Goal: Transaction & Acquisition: Obtain resource

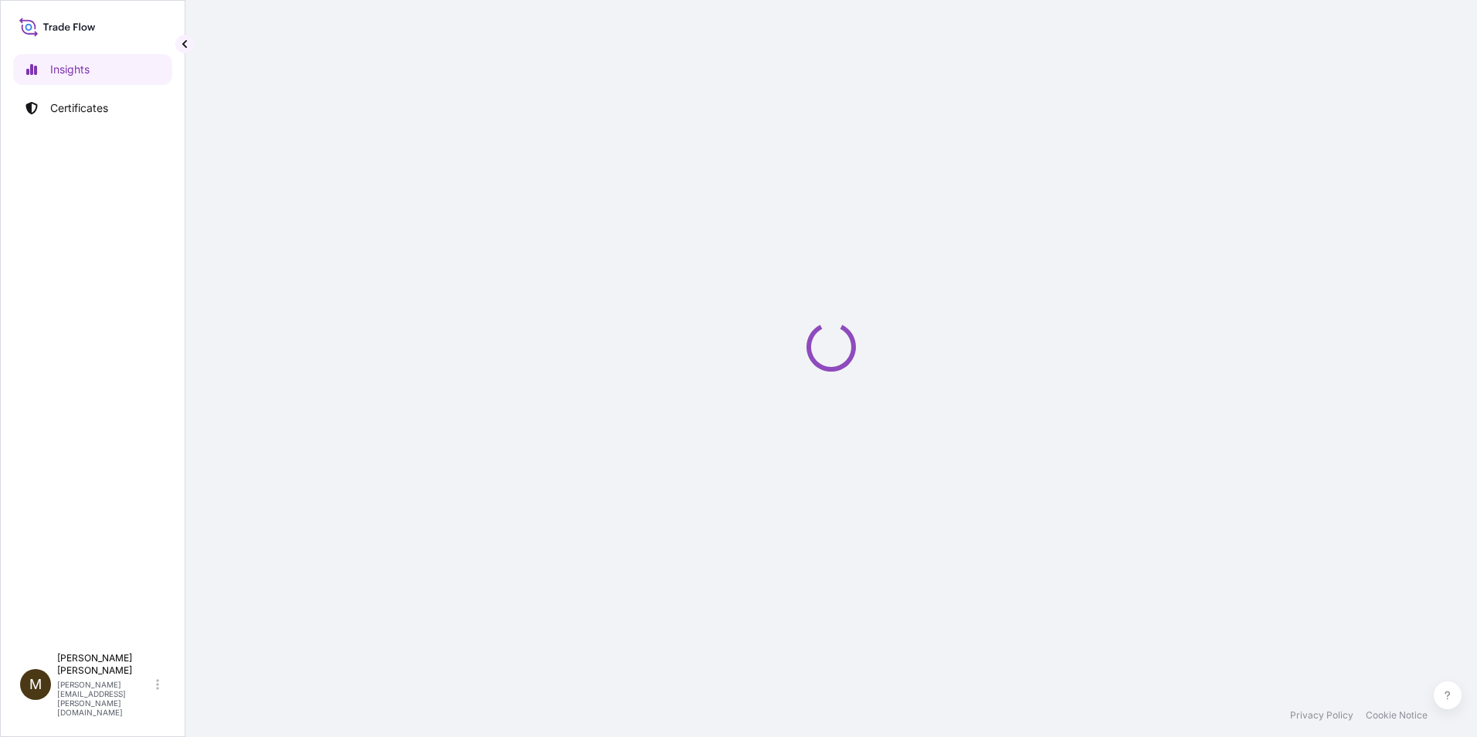
select select "2025"
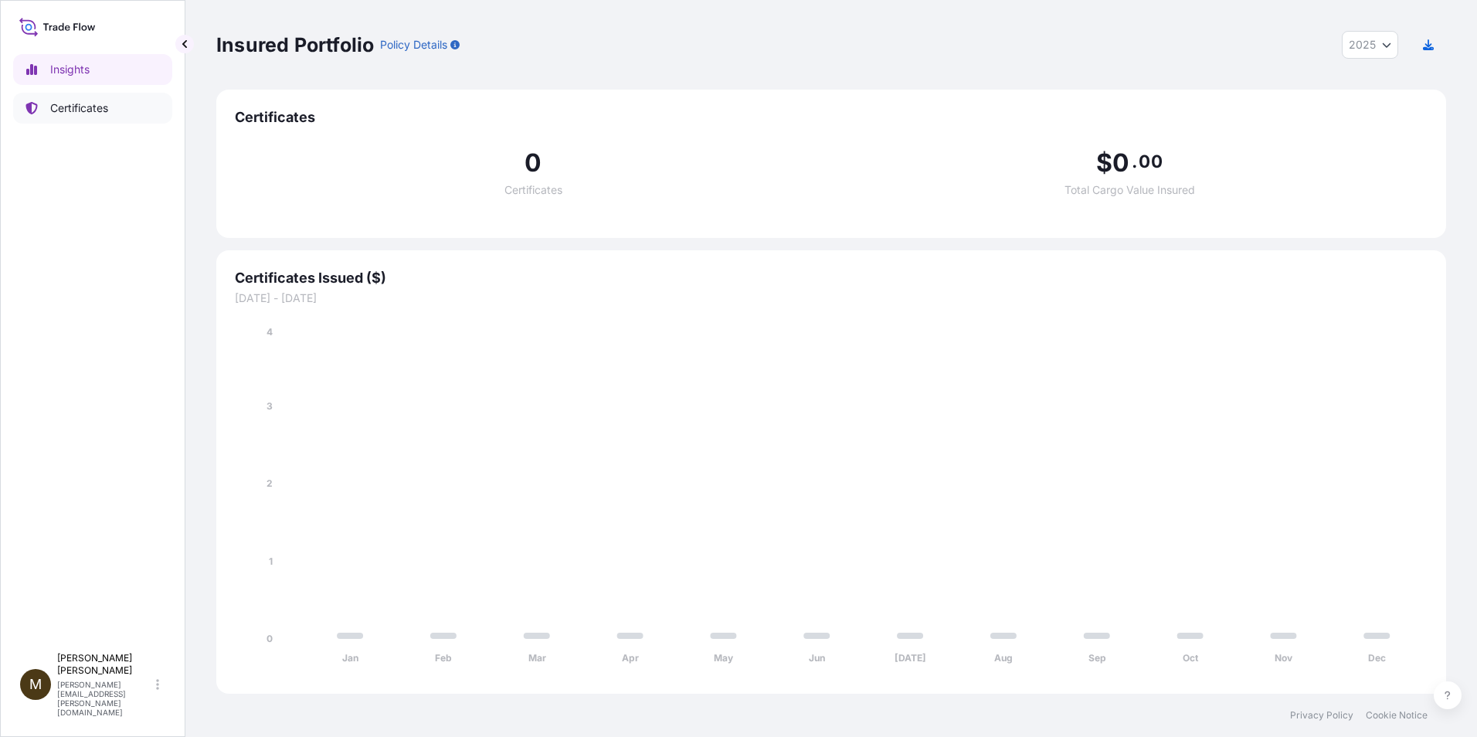
click at [83, 107] on p "Certificates" at bounding box center [79, 107] width 58 height 15
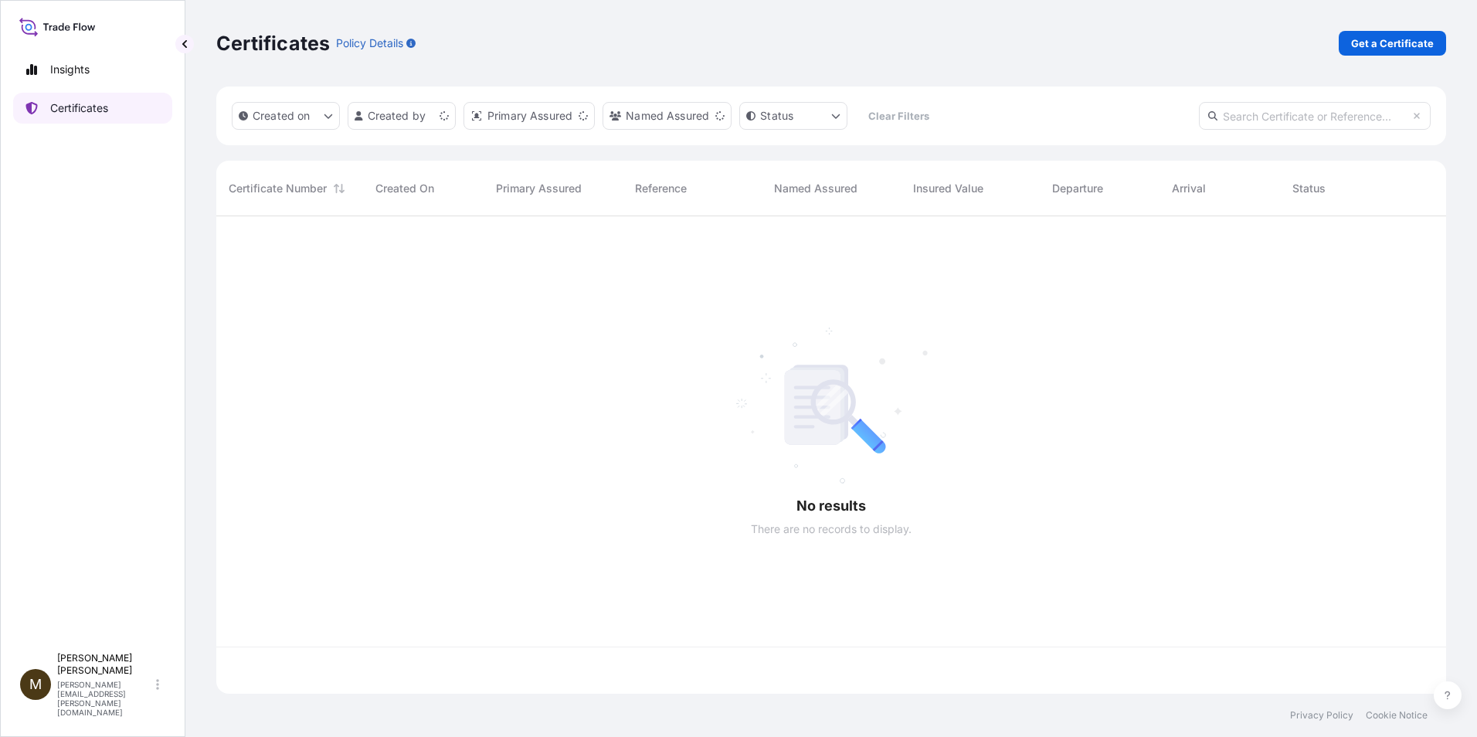
scroll to position [474, 1218]
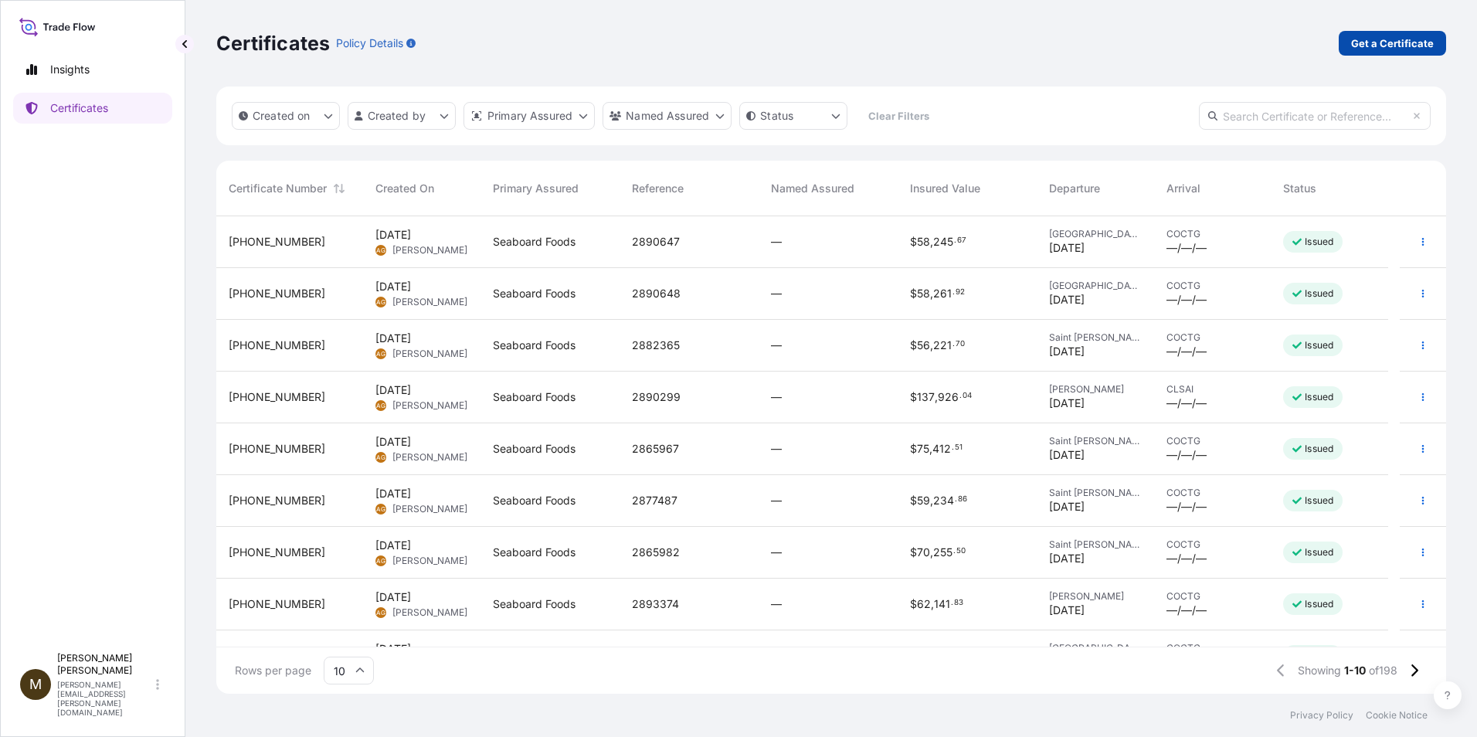
click at [1395, 47] on p "Get a Certificate" at bounding box center [1392, 43] width 83 height 15
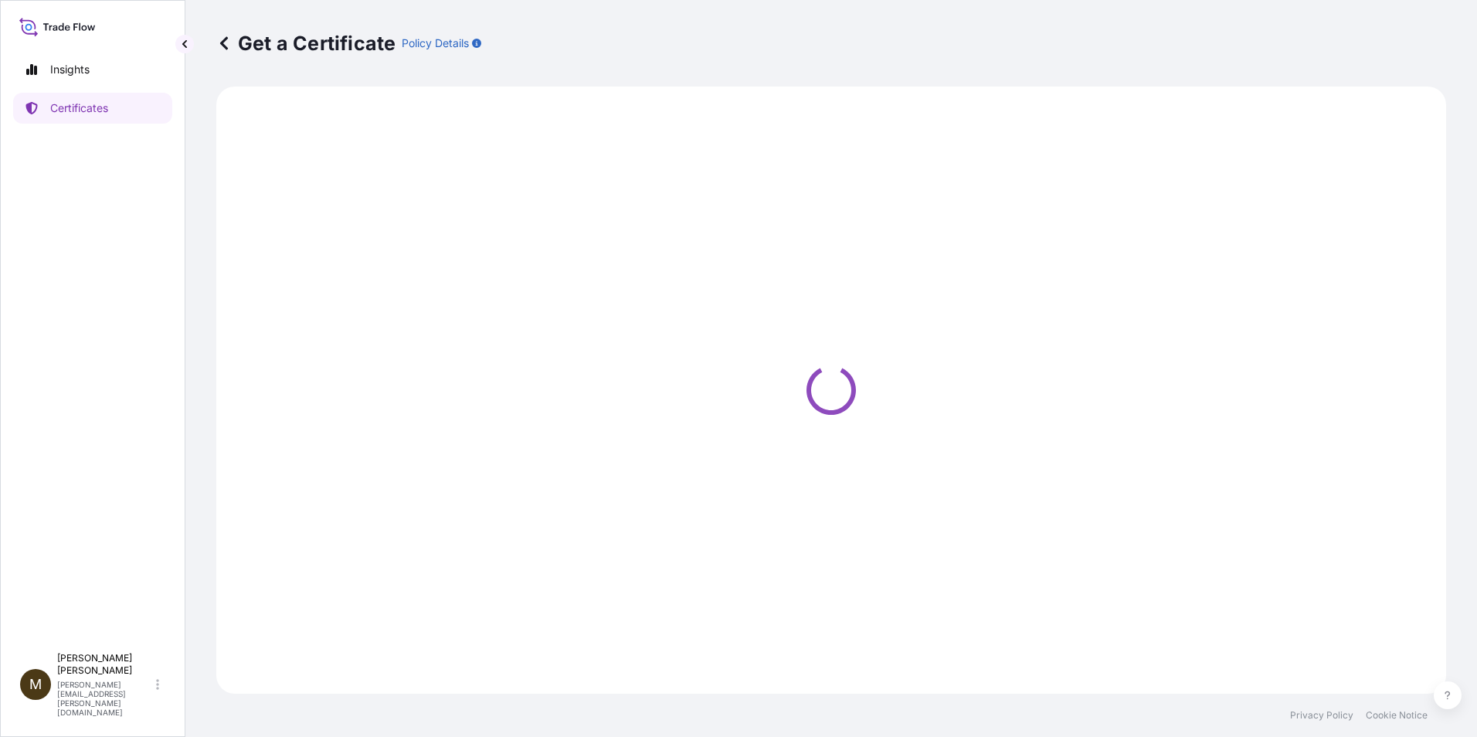
select select "Barge"
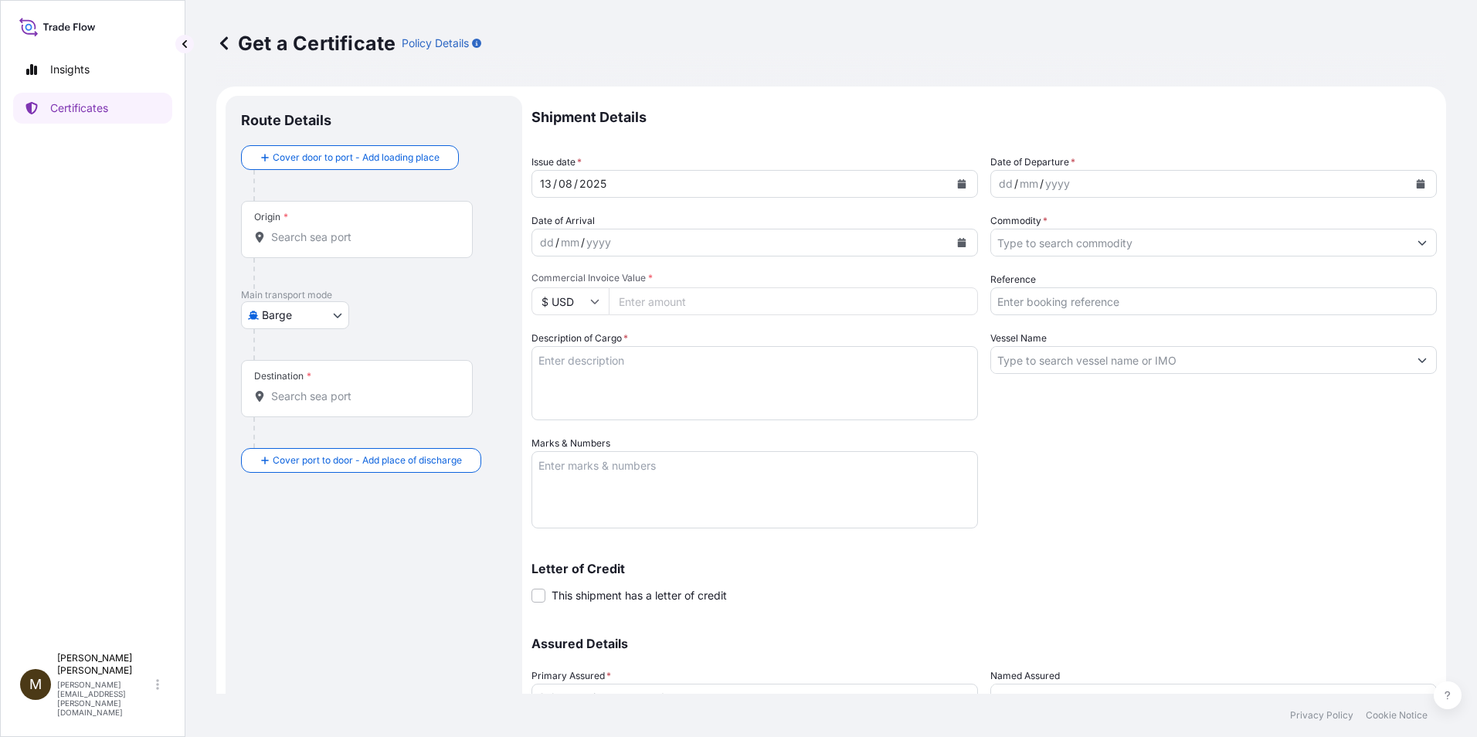
click at [958, 184] on icon "Calendar" at bounding box center [962, 183] width 8 height 9
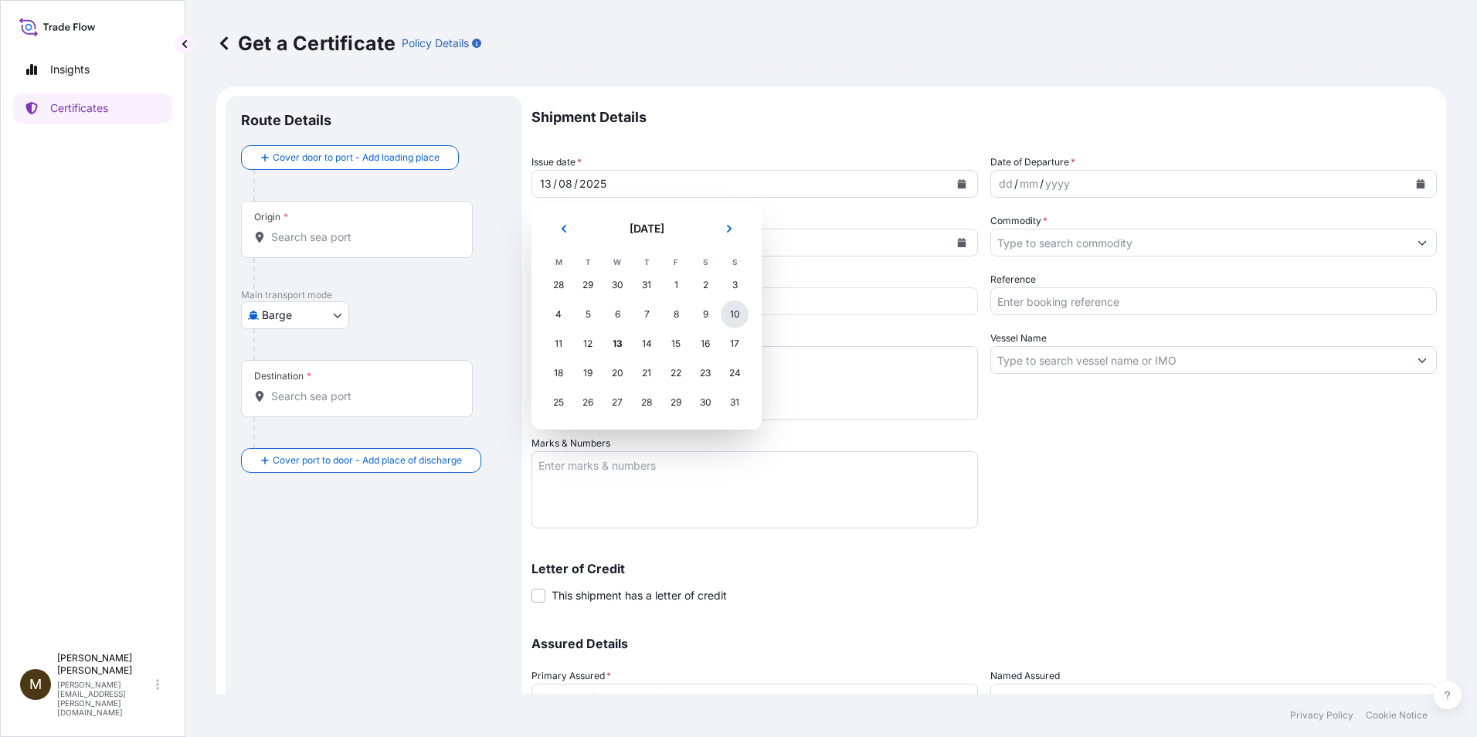
click at [732, 314] on div "10" at bounding box center [734, 314] width 28 height 28
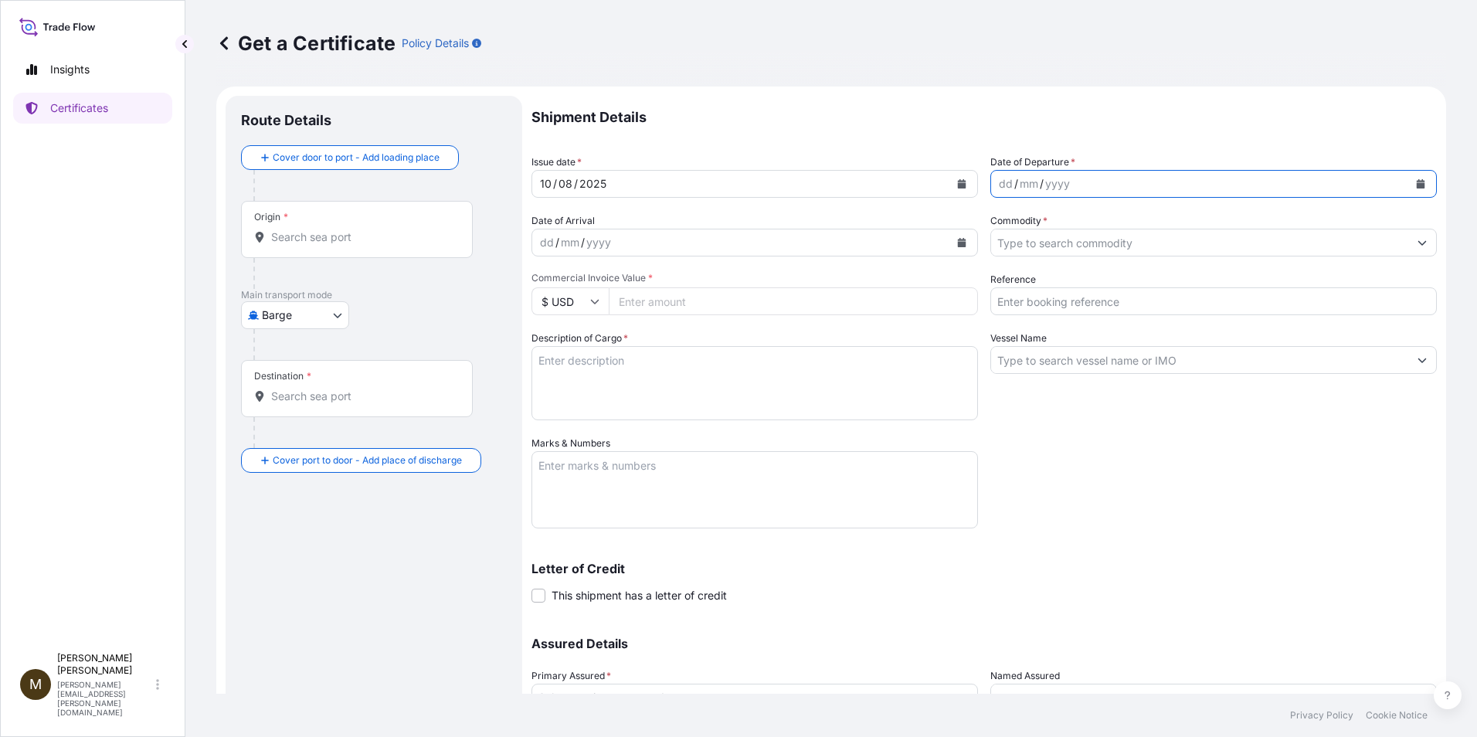
click at [1416, 184] on icon "Calendar" at bounding box center [1420, 183] width 8 height 9
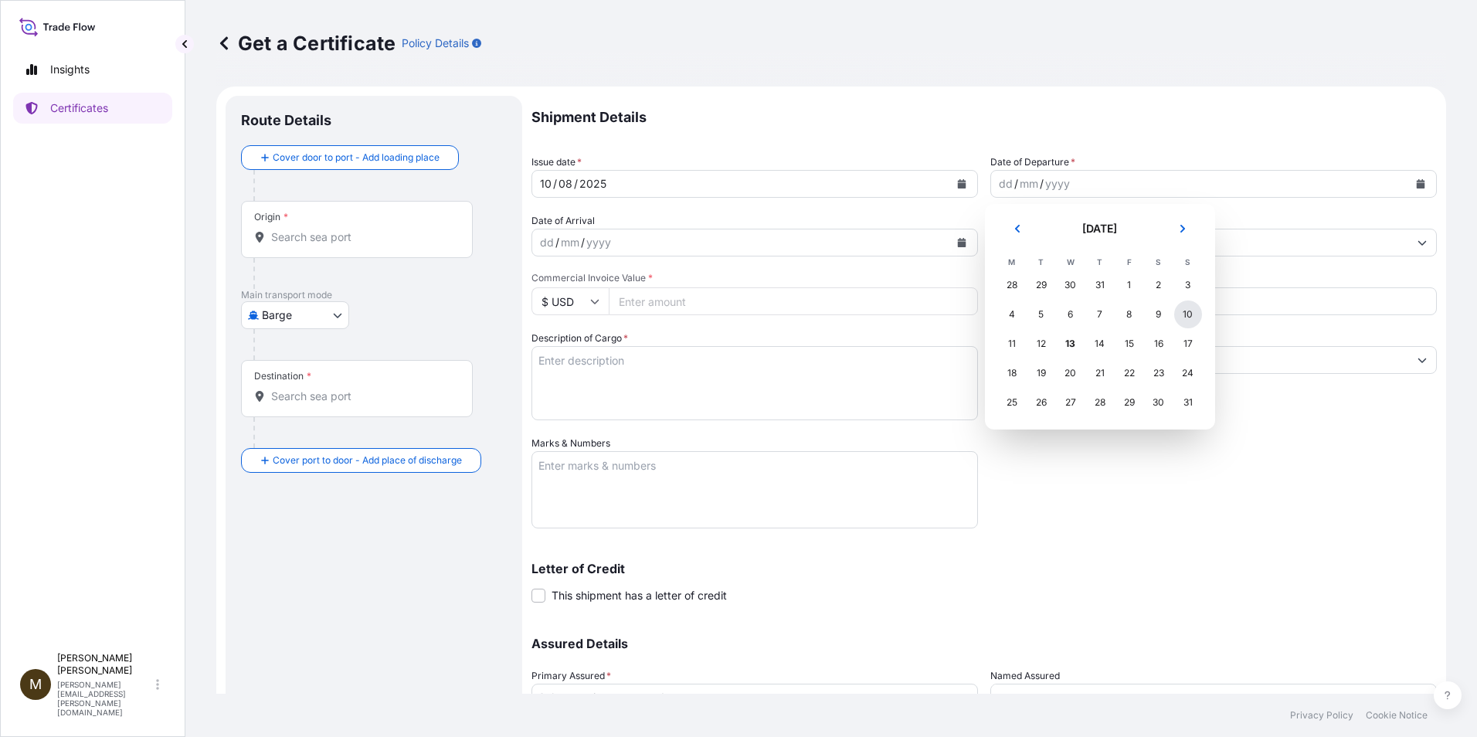
click at [1188, 314] on div "10" at bounding box center [1188, 314] width 28 height 28
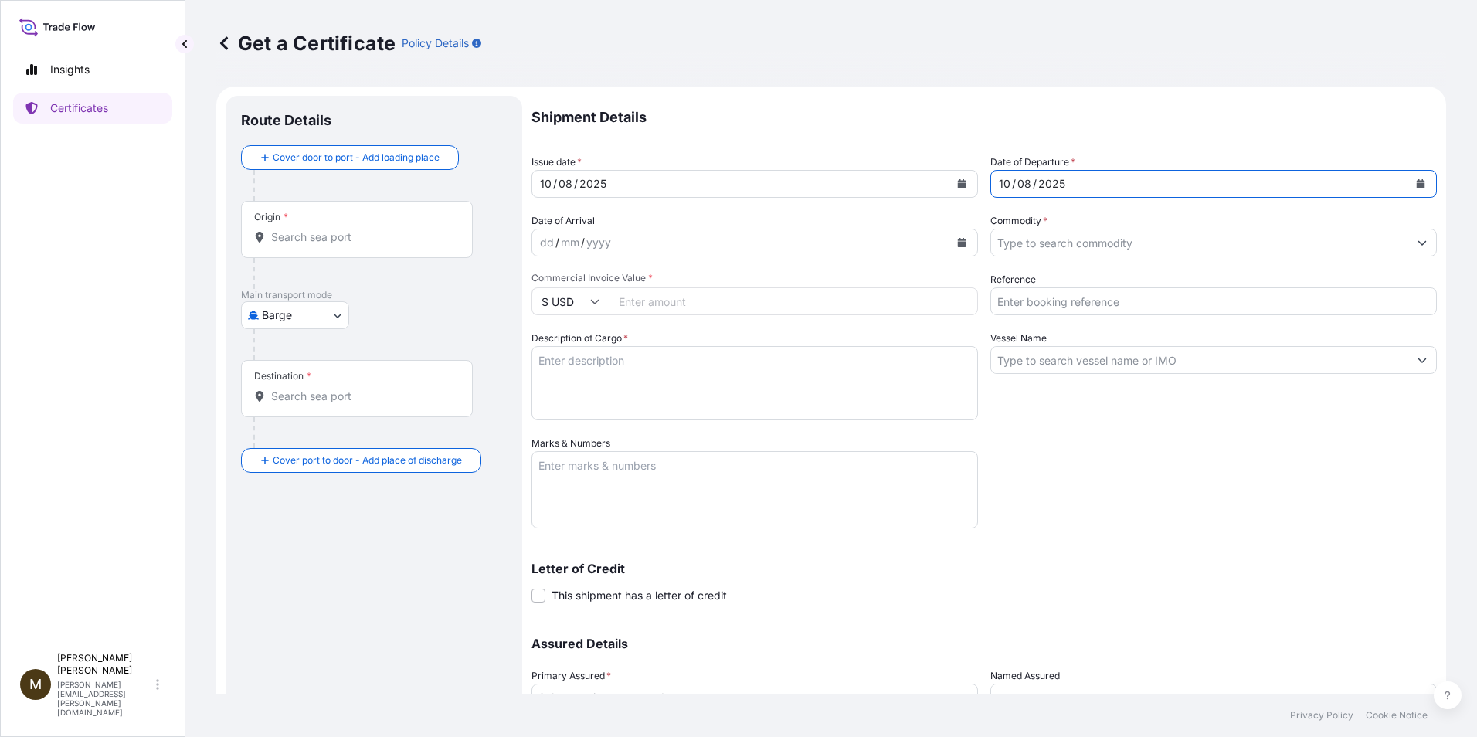
click at [1004, 239] on input "Commodity *" at bounding box center [1199, 243] width 417 height 28
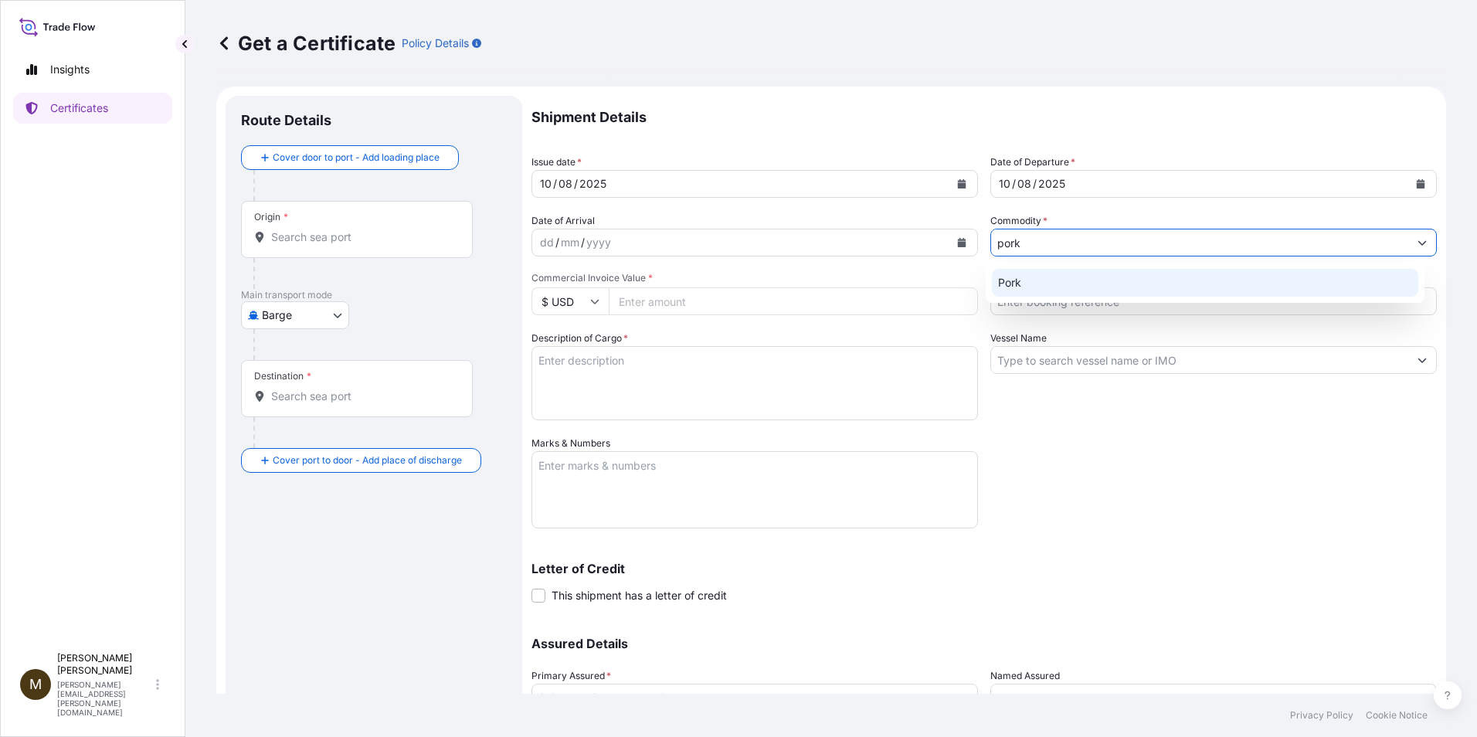
click at [1005, 277] on div "Pork" at bounding box center [1205, 283] width 427 height 28
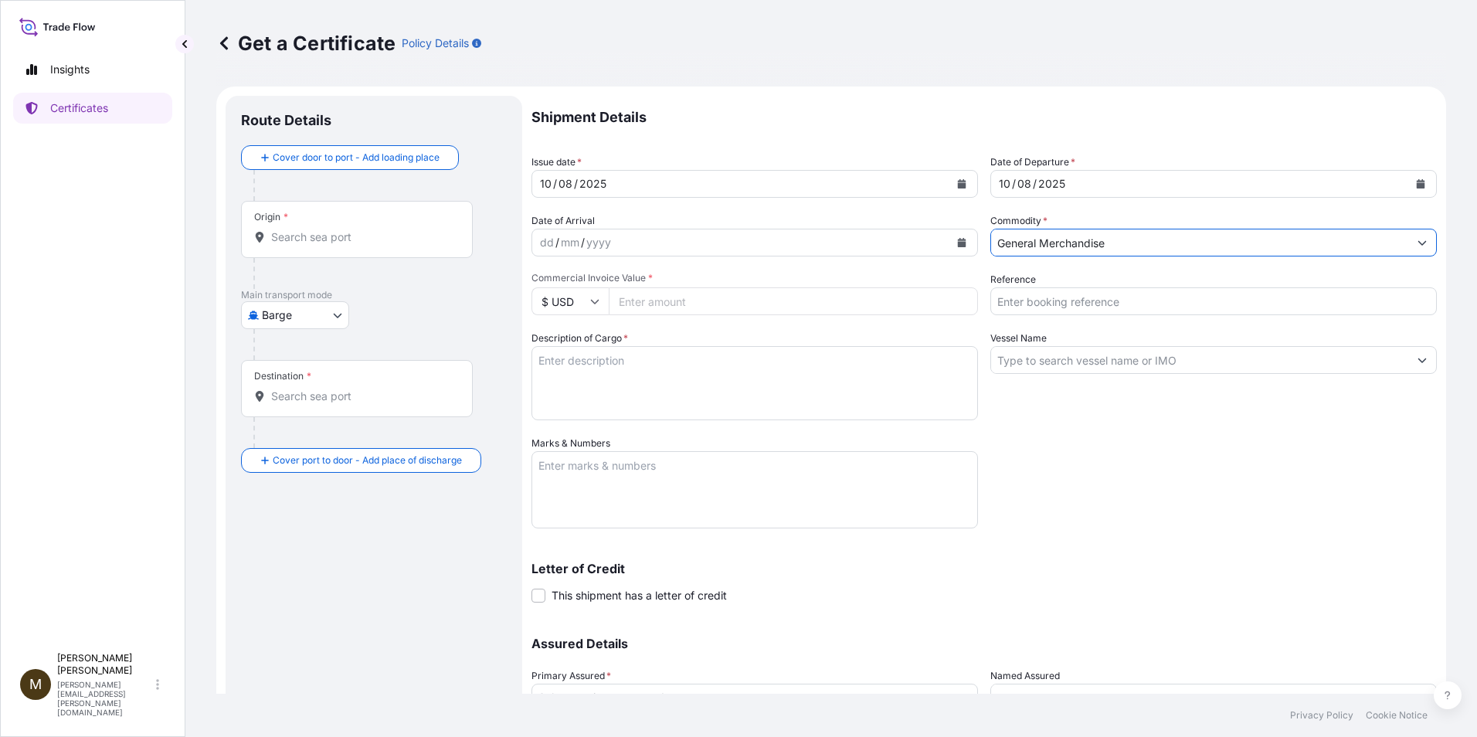
click at [1021, 303] on input "Reference" at bounding box center [1213, 301] width 446 height 28
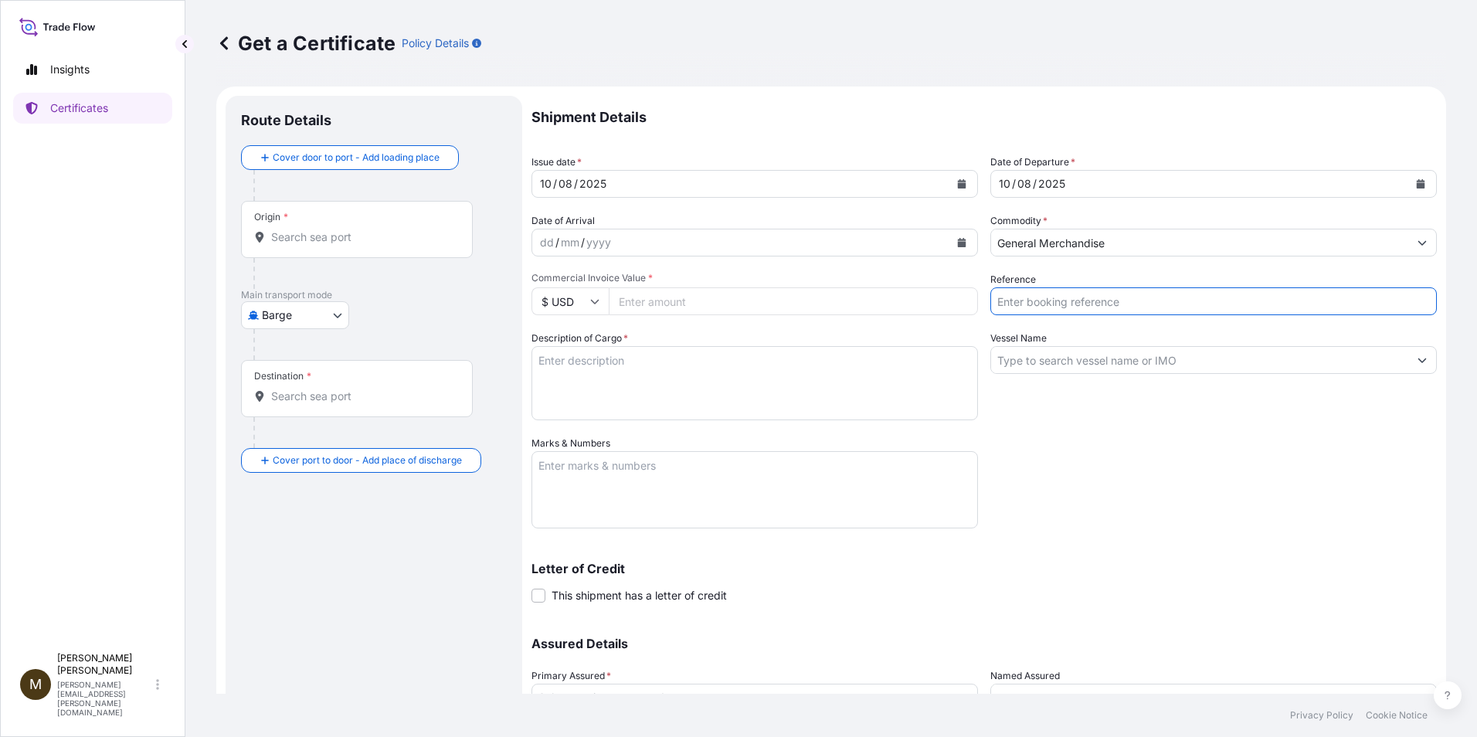
click at [1152, 249] on input "General Merchandise" at bounding box center [1199, 243] width 417 height 28
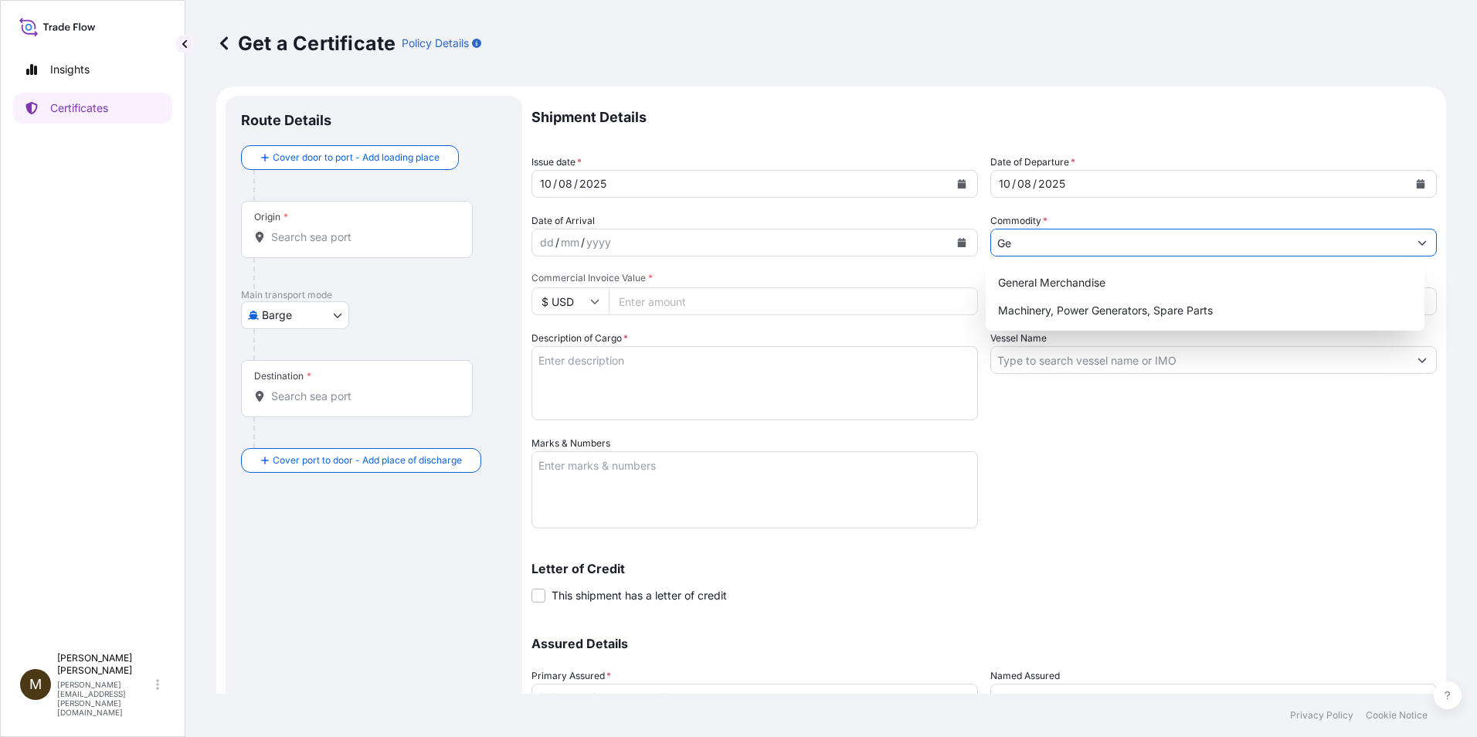
type input "G"
type input "p"
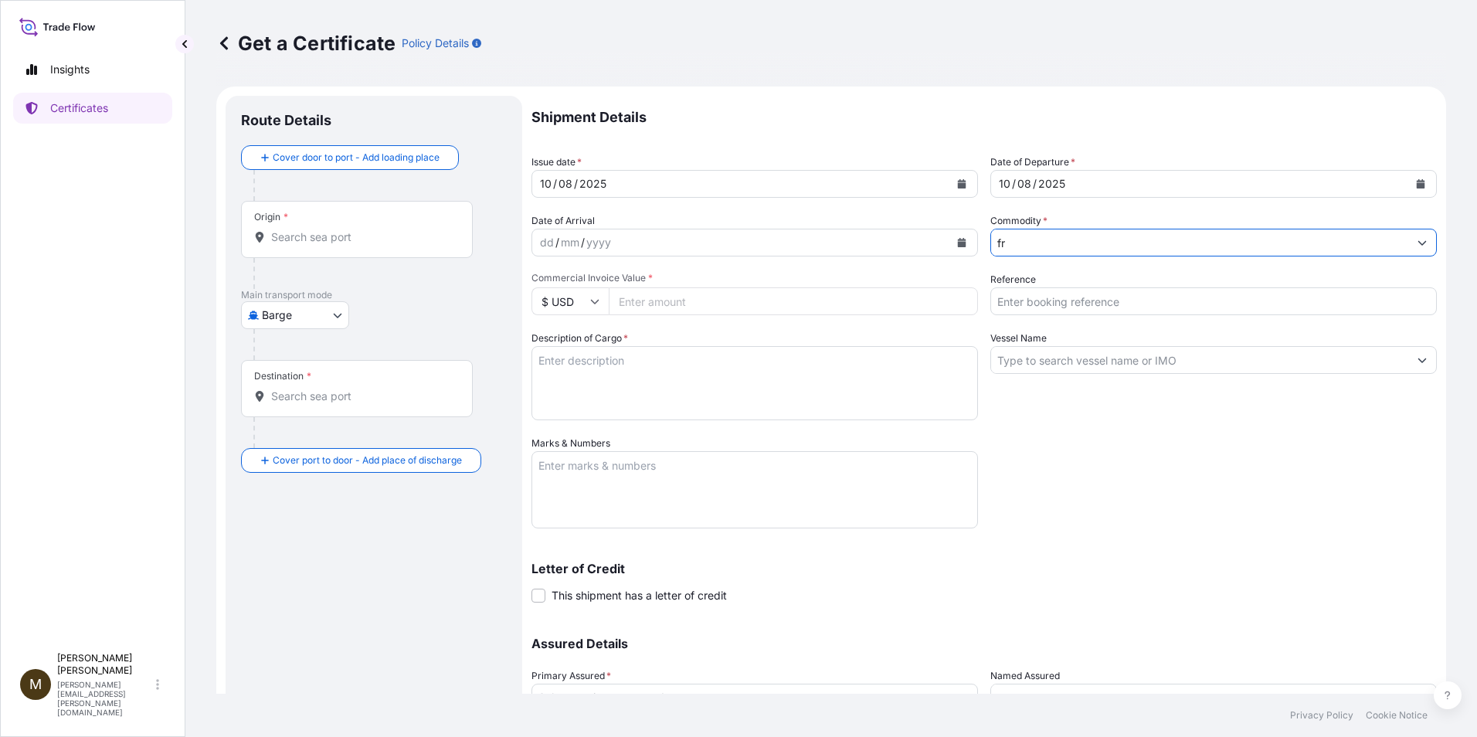
type input "f"
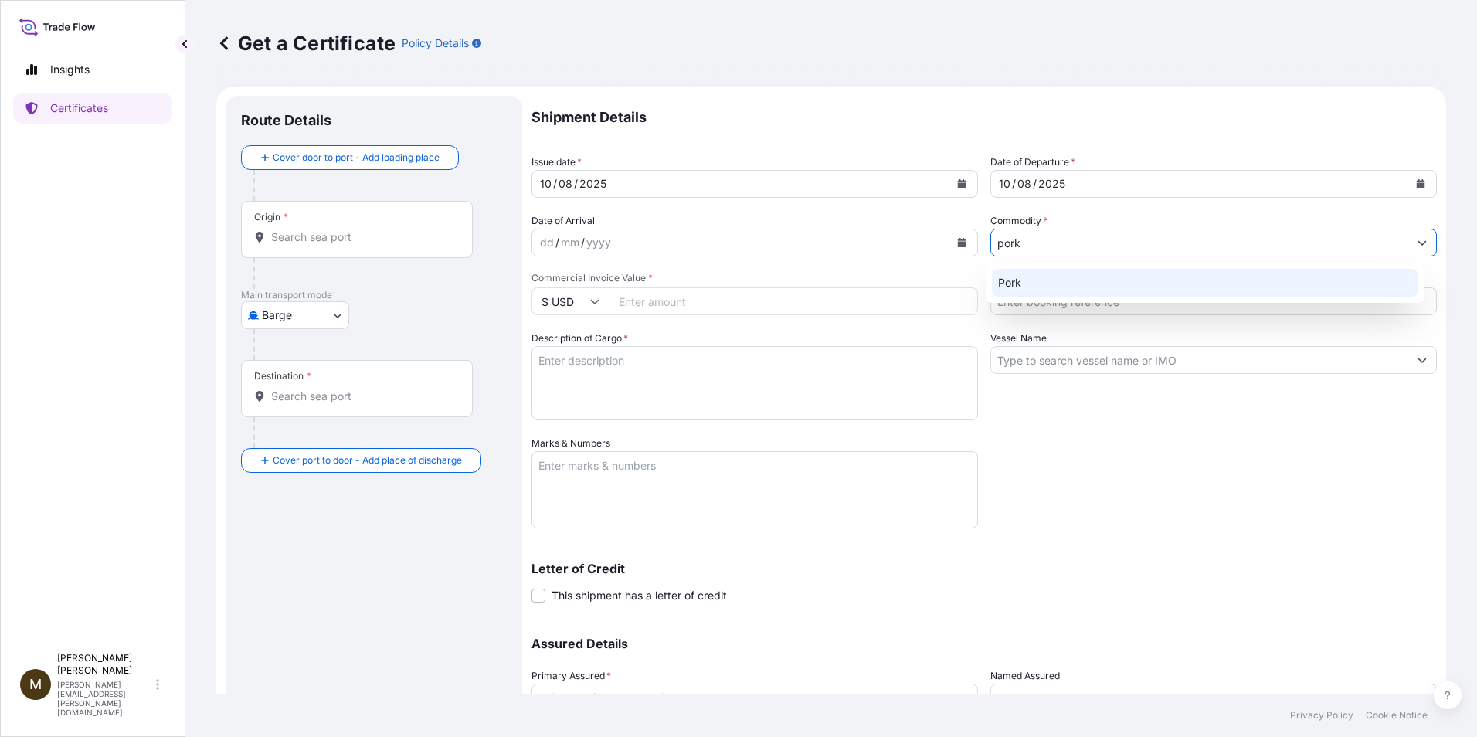
click at [1009, 282] on div "Pork" at bounding box center [1205, 283] width 427 height 28
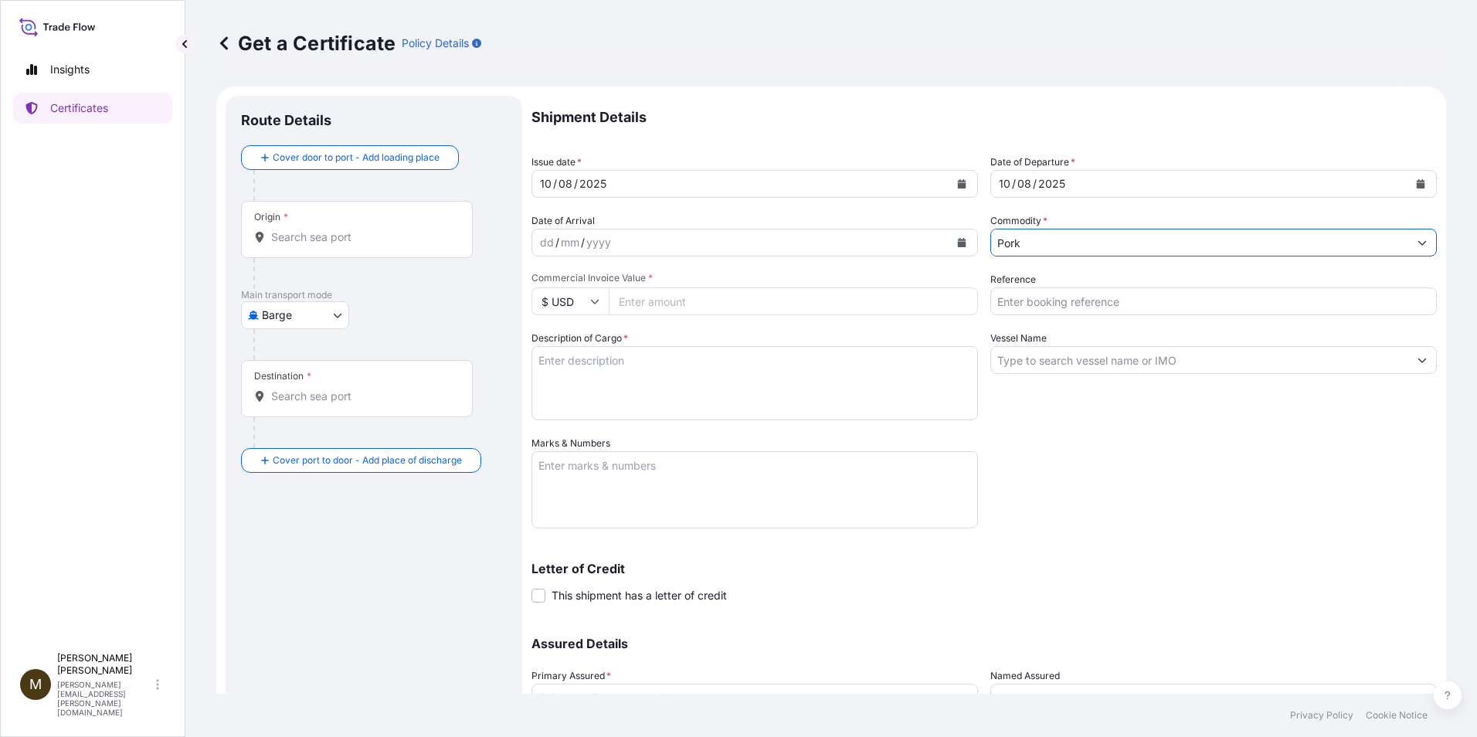
type input "Pork"
click at [1023, 305] on input "Reference" at bounding box center [1213, 301] width 446 height 28
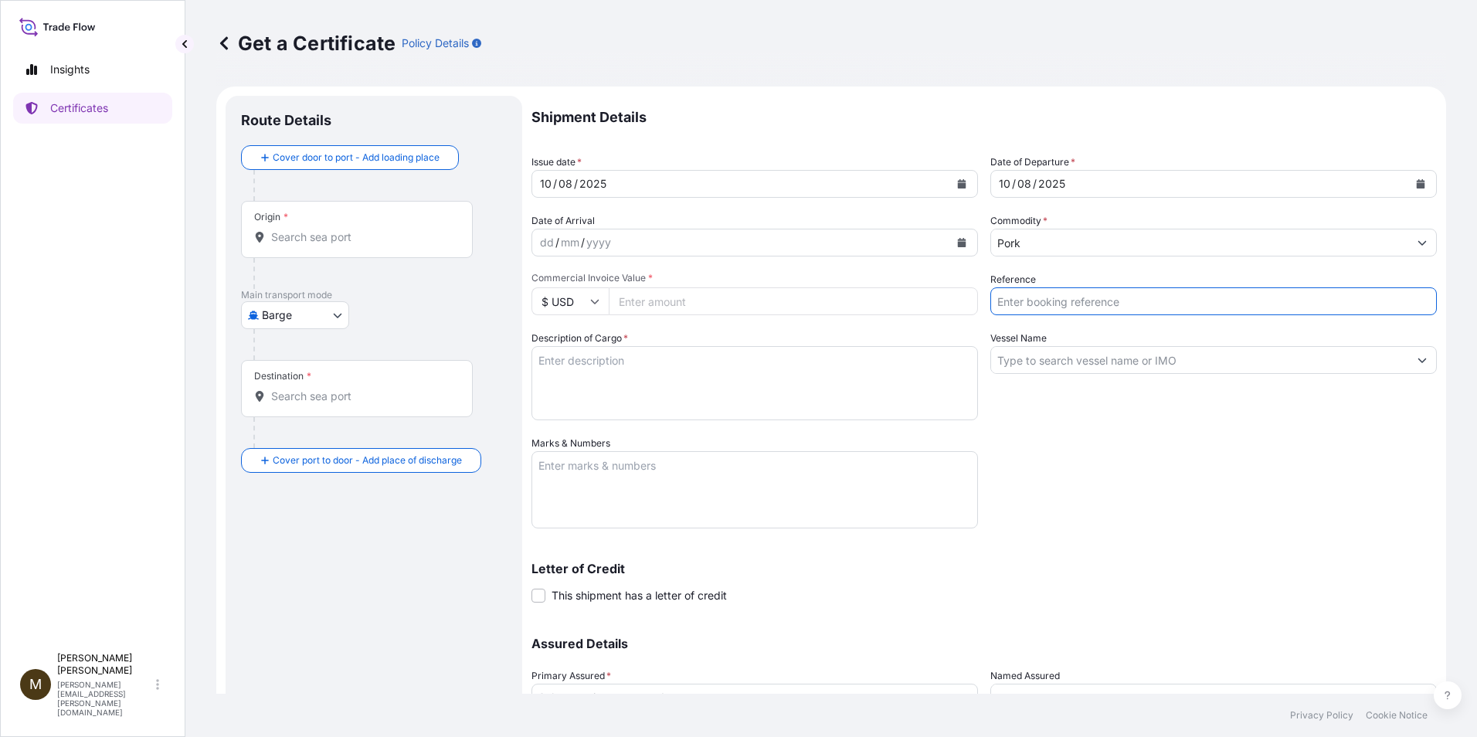
paste input "2858764"
type input "2858764"
click at [1004, 364] on input "Vessel Name" at bounding box center [1199, 360] width 417 height 28
click at [1016, 364] on input "Vessel Name" at bounding box center [1199, 360] width 417 height 28
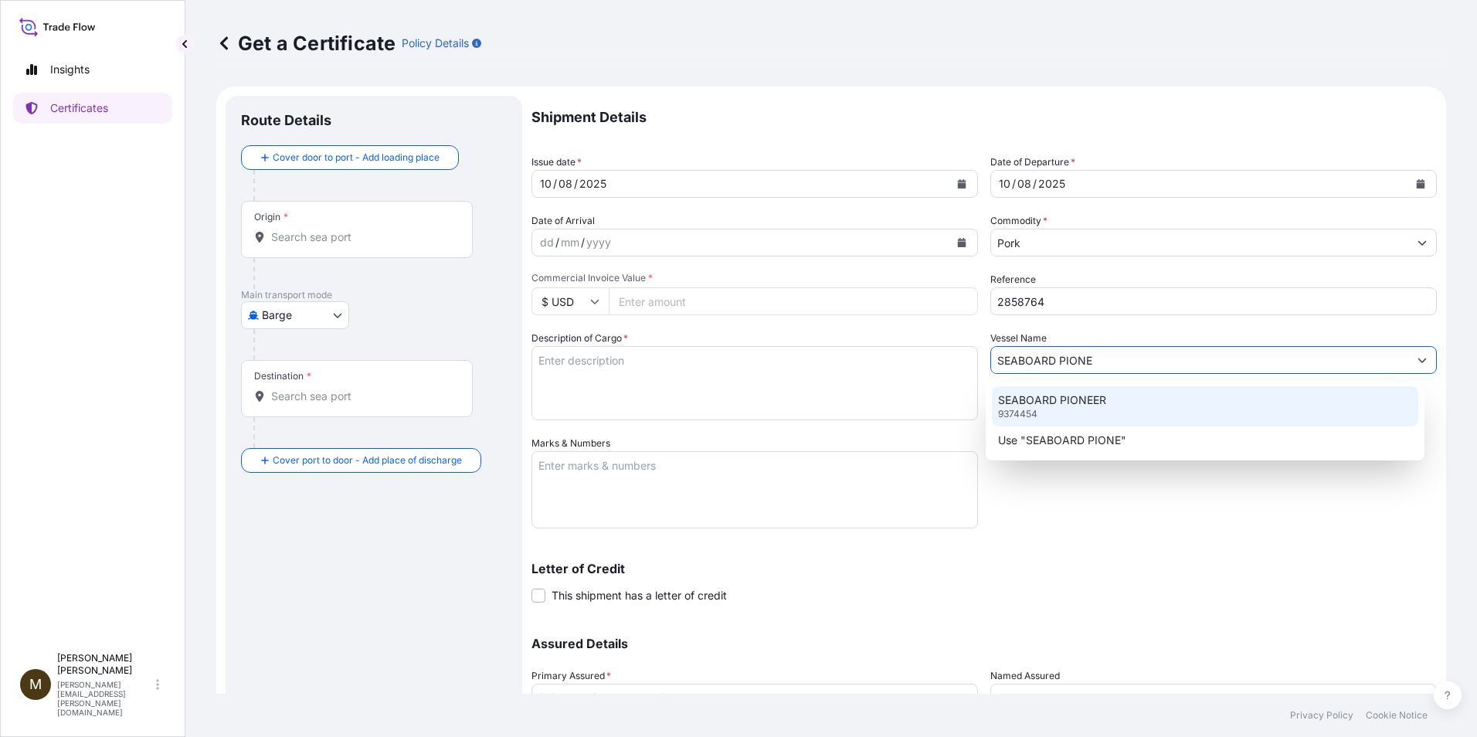
click at [1047, 402] on p "SEABOARD PIONEER" at bounding box center [1052, 399] width 108 height 15
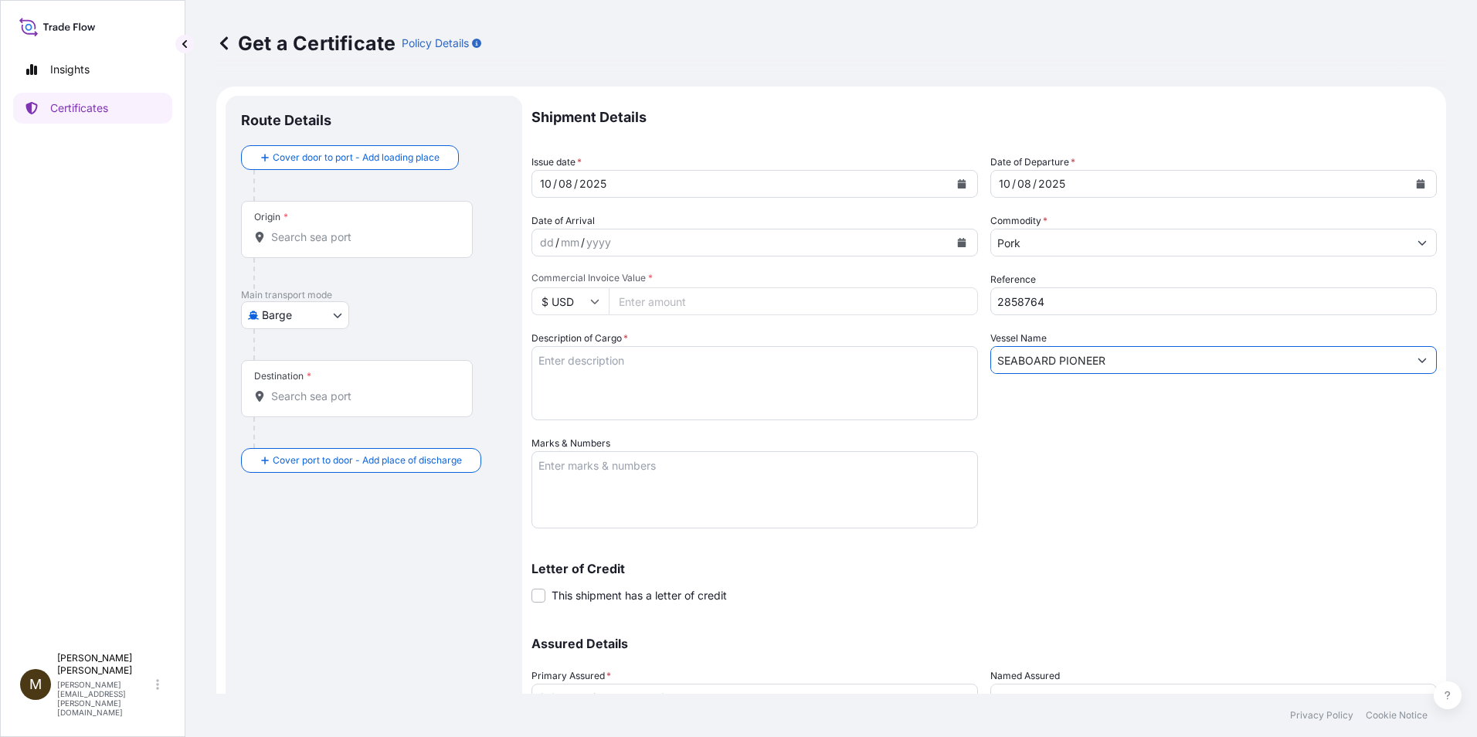
type input "SEABOARD PIONEER"
click at [654, 306] on input "Commercial Invoice Value *" at bounding box center [793, 301] width 369 height 28
paste input "32689.80"
type input "32689.80"
click at [572, 357] on textarea "Description of Cargo *" at bounding box center [754, 383] width 446 height 74
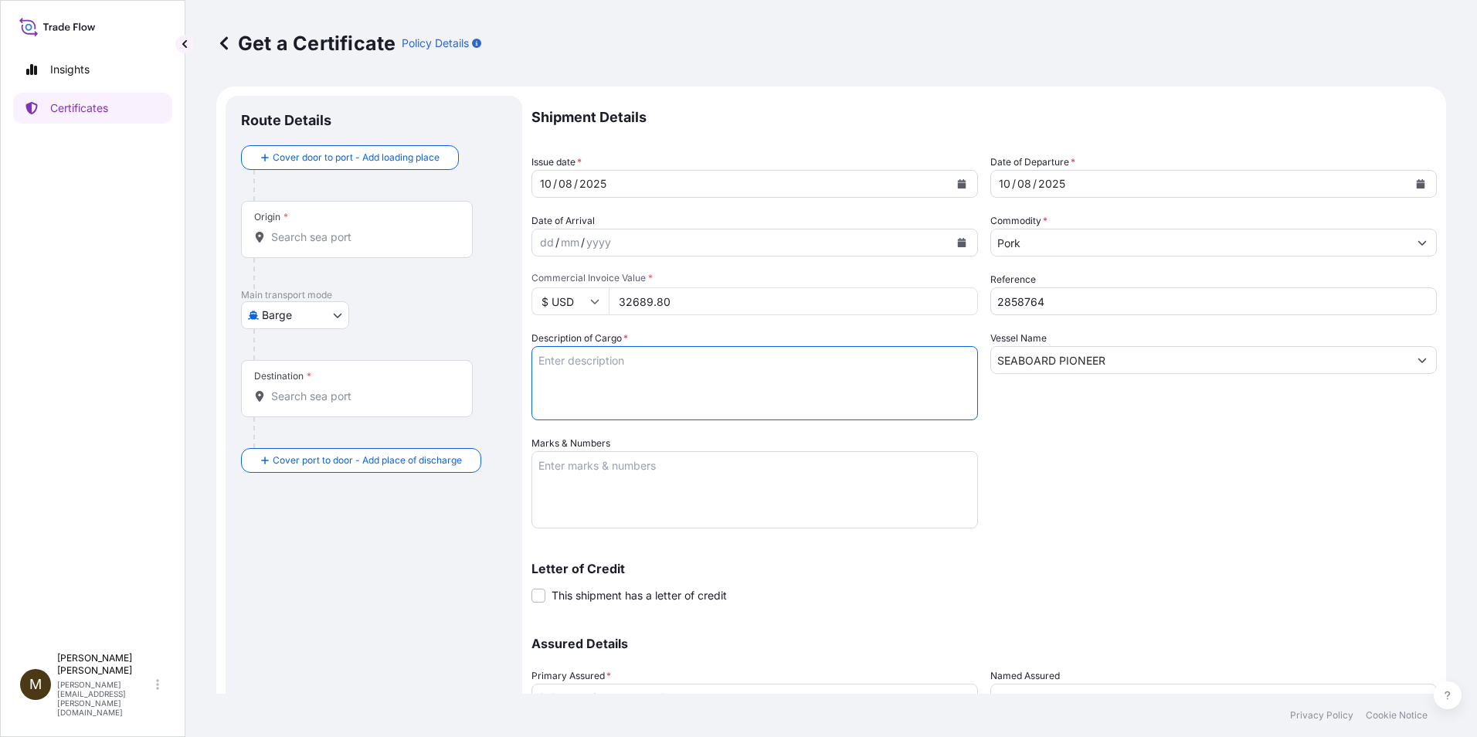
paste textarea "FROZEN PORK BONE IN HIND FEET PATITAS TRASERAS DE CERDO CONGELADAS"
type textarea "FROZEN PORK BONE IN HIND FEET PATITAS TRASERAS DE CERDO CONGELADAS"
click at [551, 476] on textarea "Marks & Numbers" at bounding box center [754, 489] width 446 height 77
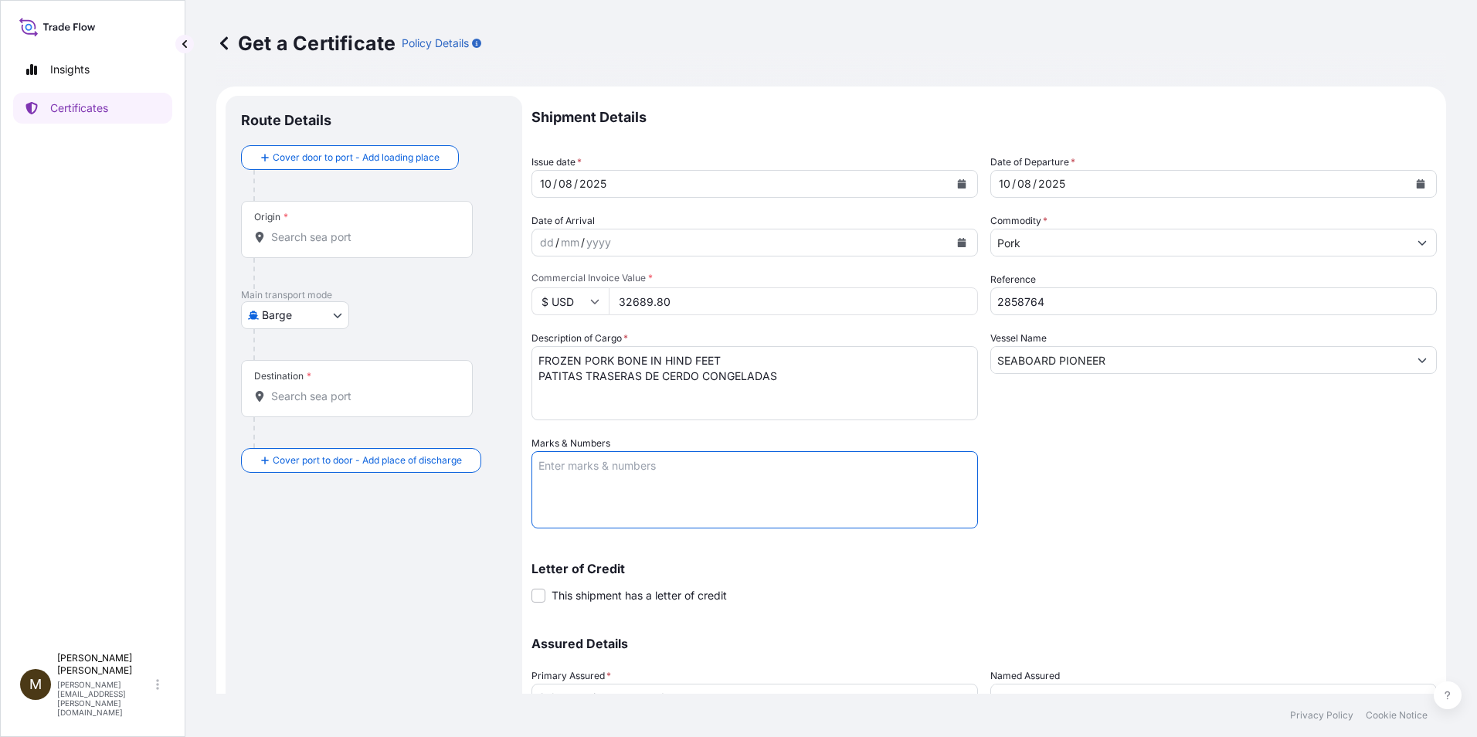
paste textarea "2858764"
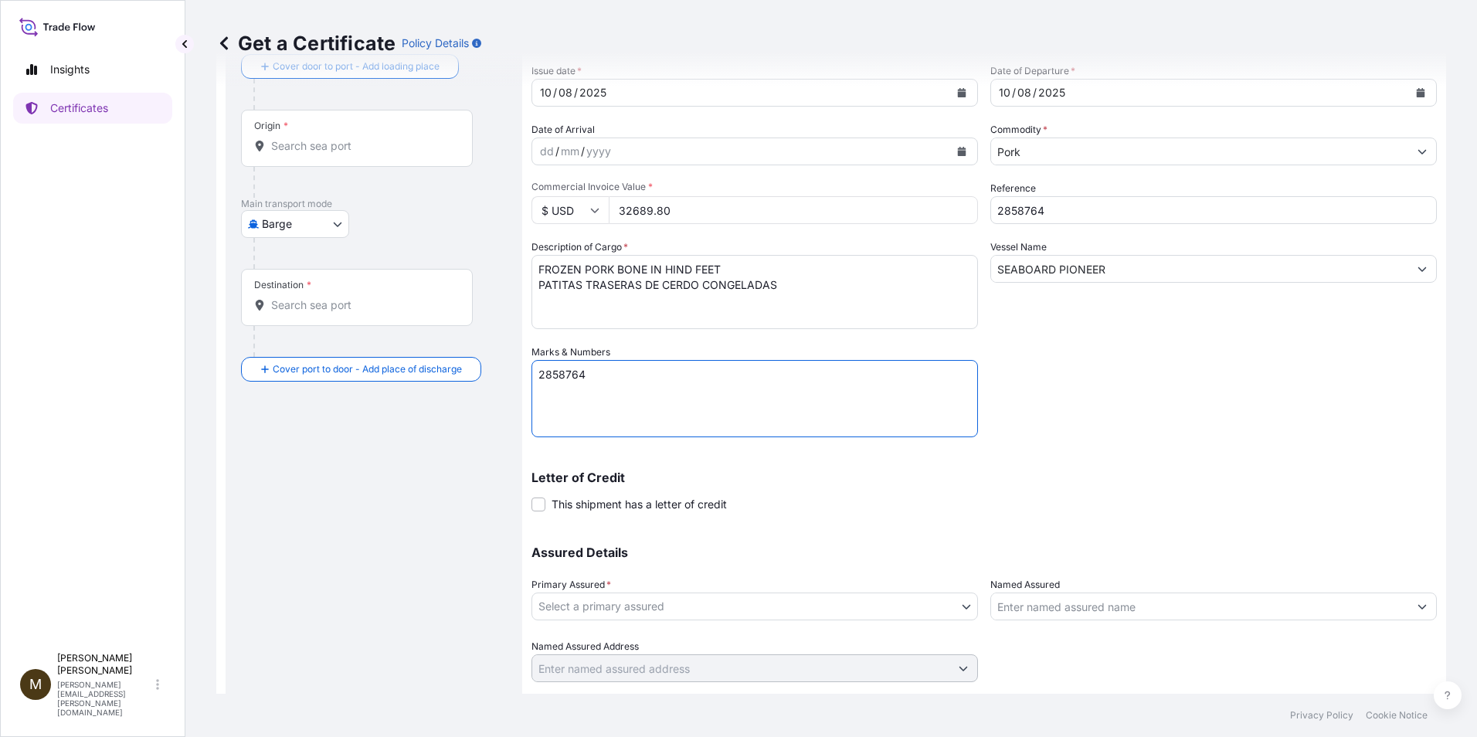
scroll to position [132, 0]
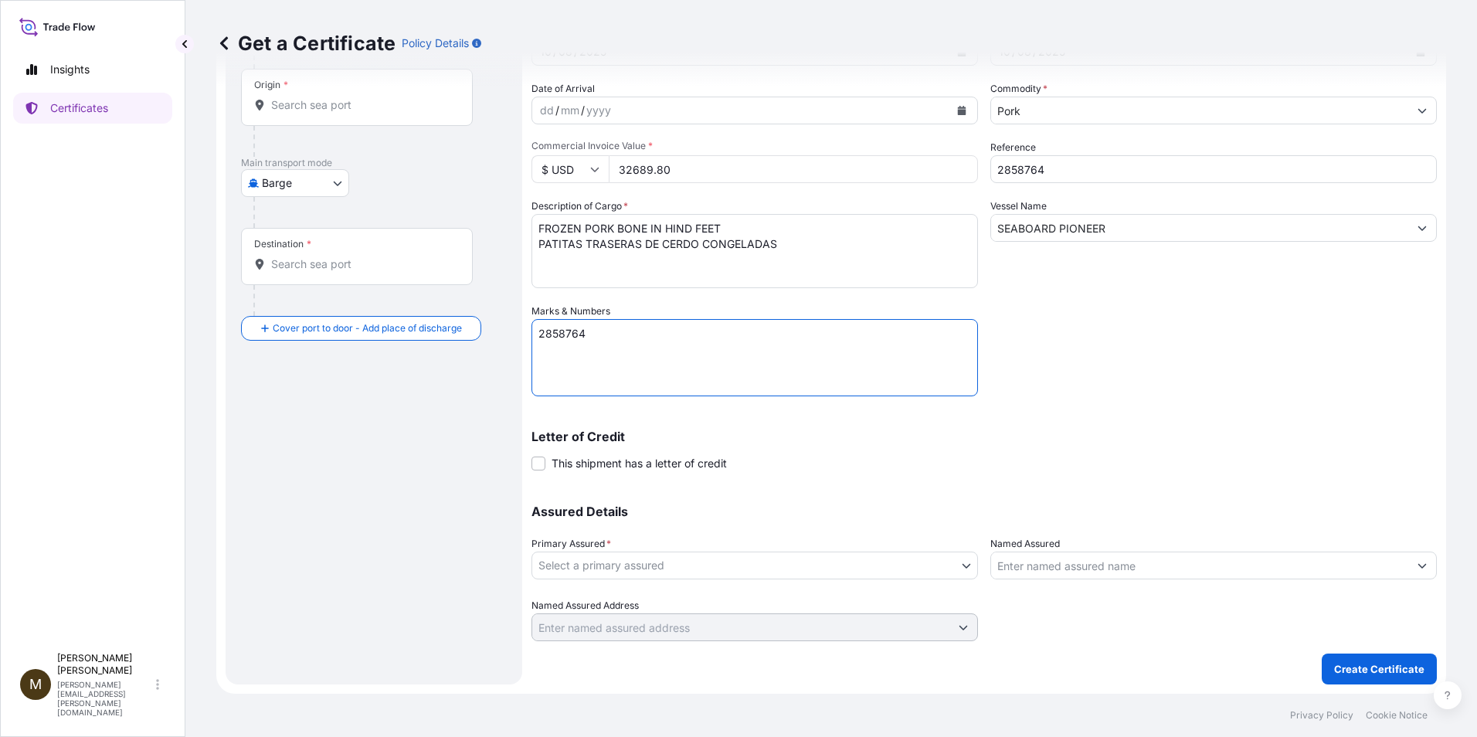
type textarea "2858764"
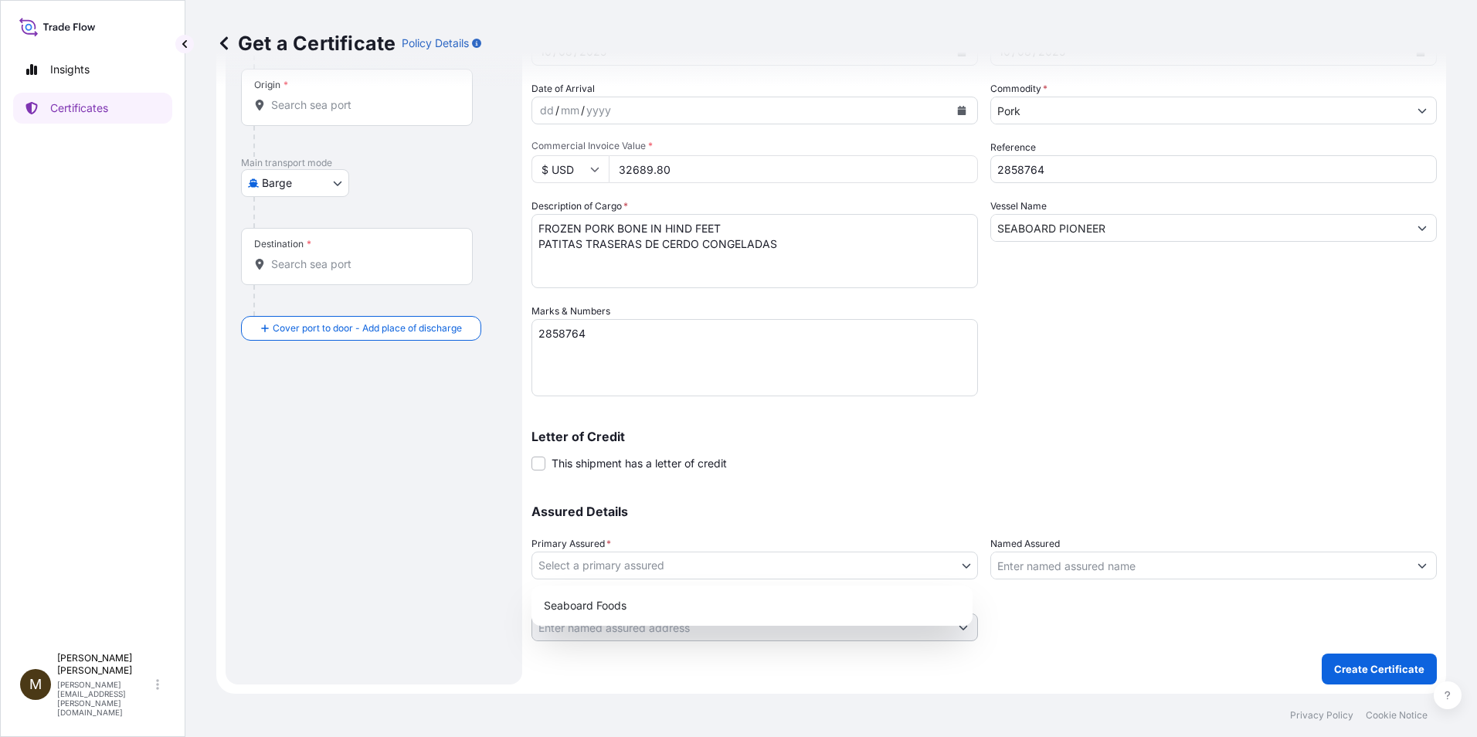
click at [614, 568] on body "Insights Certificates M [PERSON_NAME] [PERSON_NAME][EMAIL_ADDRESS][PERSON_NAME]…" at bounding box center [738, 368] width 1477 height 737
click at [605, 614] on div "Seaboard Foods" at bounding box center [751, 606] width 429 height 28
select select "31638"
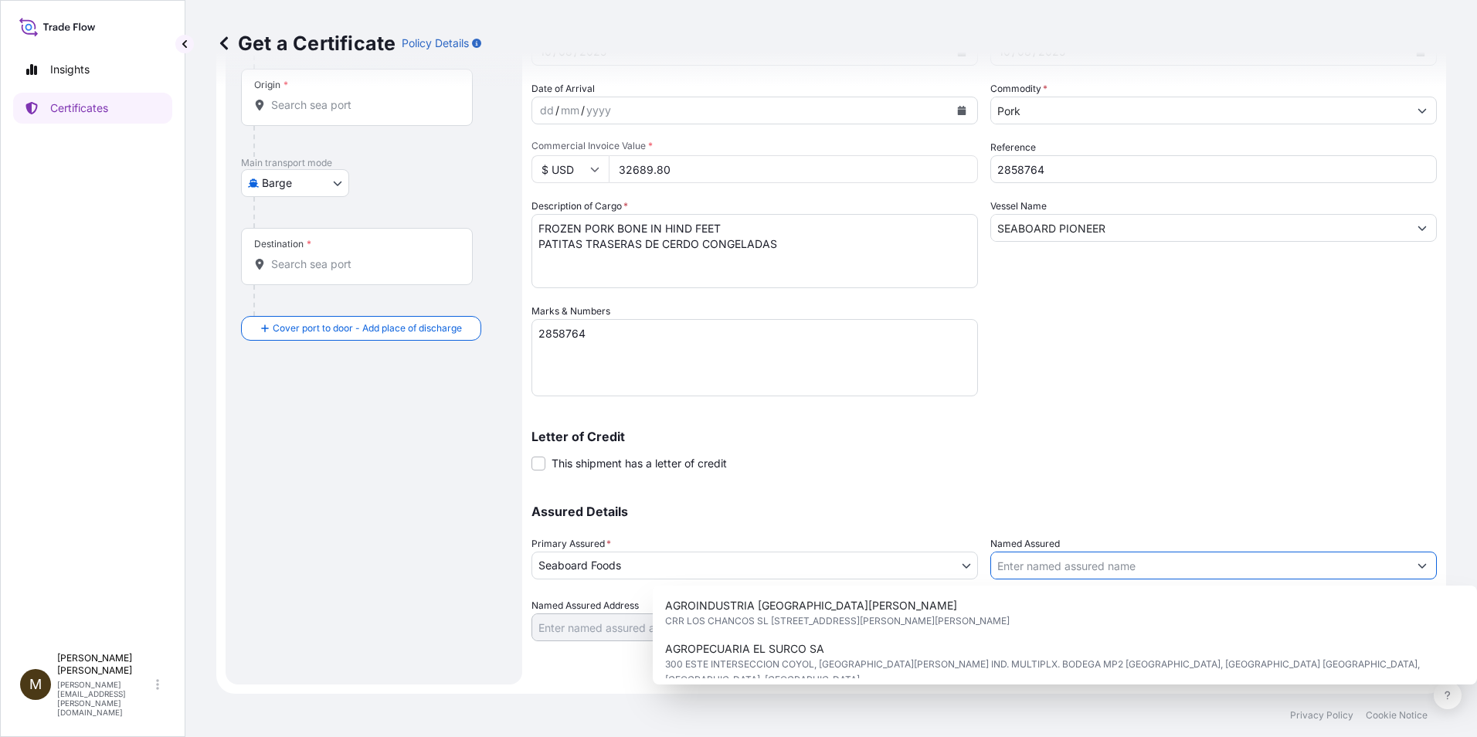
click at [1008, 571] on input "Named Assured" at bounding box center [1199, 565] width 417 height 28
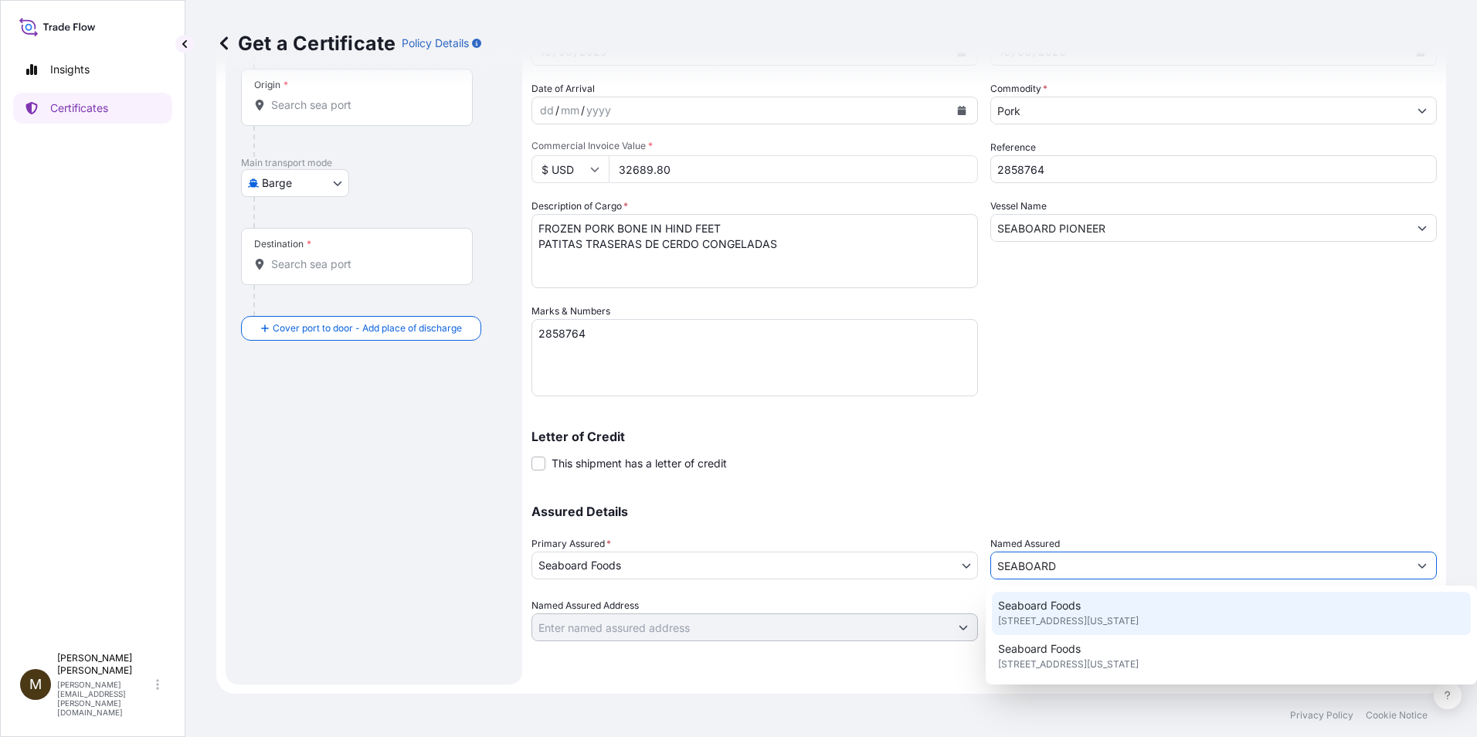
click at [1060, 610] on span "Seaboard Foods" at bounding box center [1039, 605] width 83 height 15
type input "Seaboard Foods"
type input "[STREET_ADDRESS]"
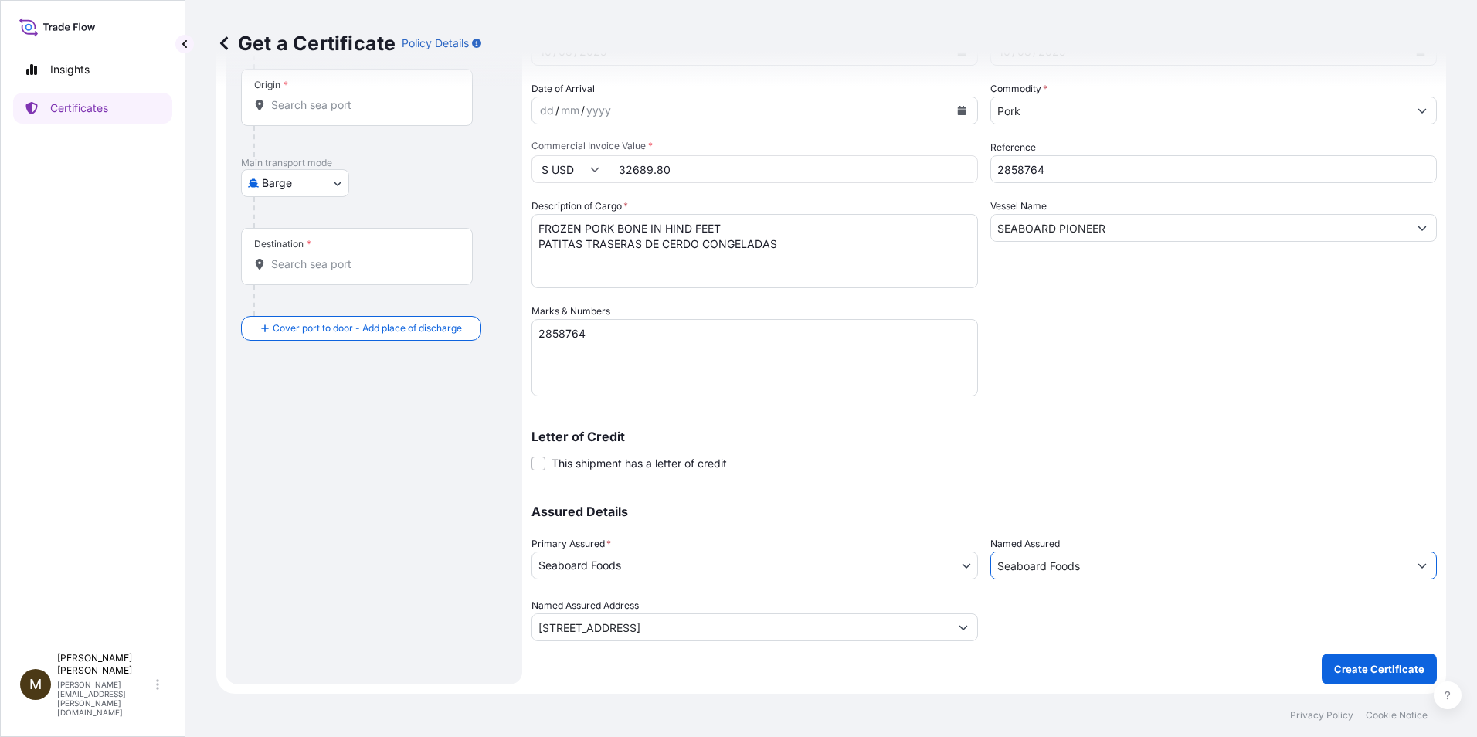
type input "Seaboard Foods"
click at [336, 185] on body "Insights Certificates M [PERSON_NAME] [PERSON_NAME][EMAIL_ADDRESS][PERSON_NAME]…" at bounding box center [738, 368] width 1477 height 737
click at [318, 307] on span "Ocean Vessel" at bounding box center [304, 306] width 69 height 15
select select "Ocean Vessel"
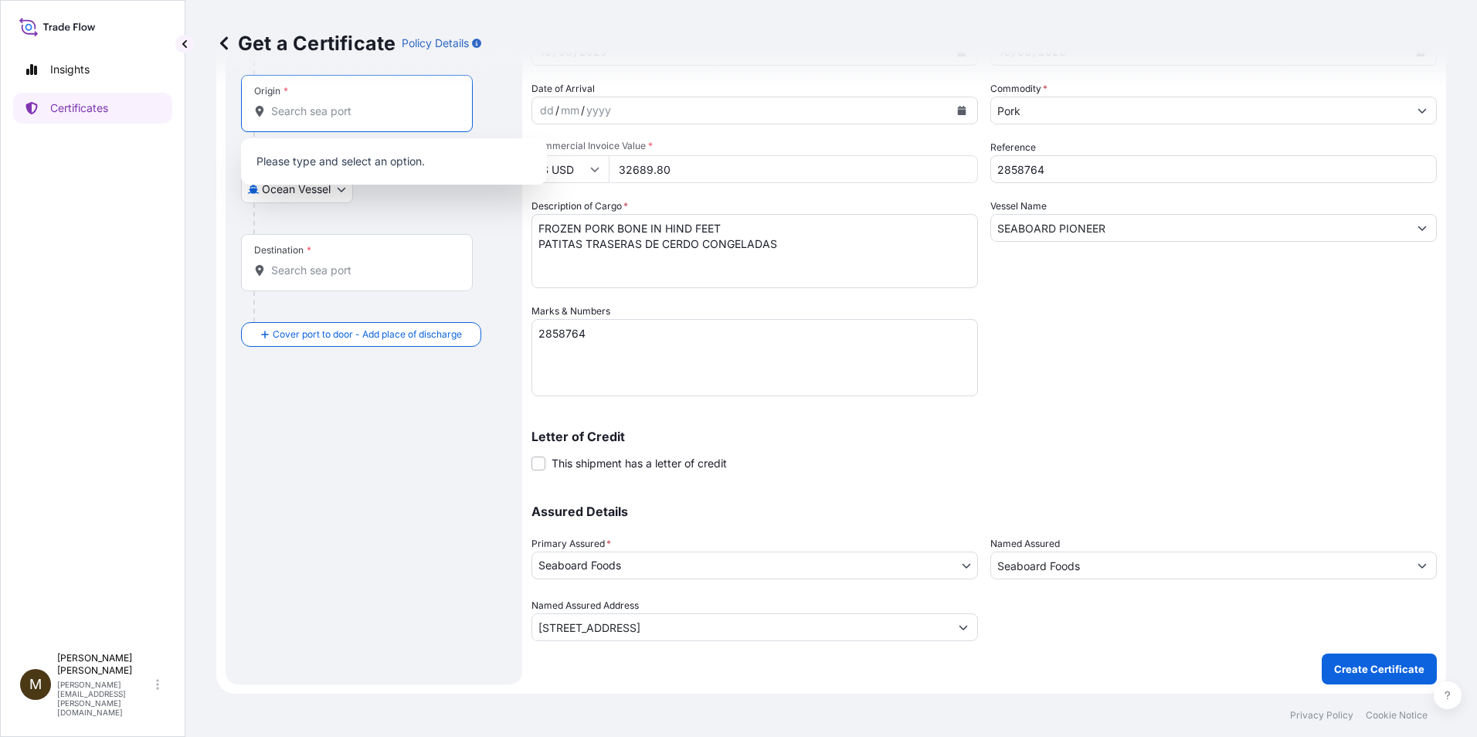
click at [285, 114] on input "Origin *" at bounding box center [362, 110] width 182 height 15
type input "s"
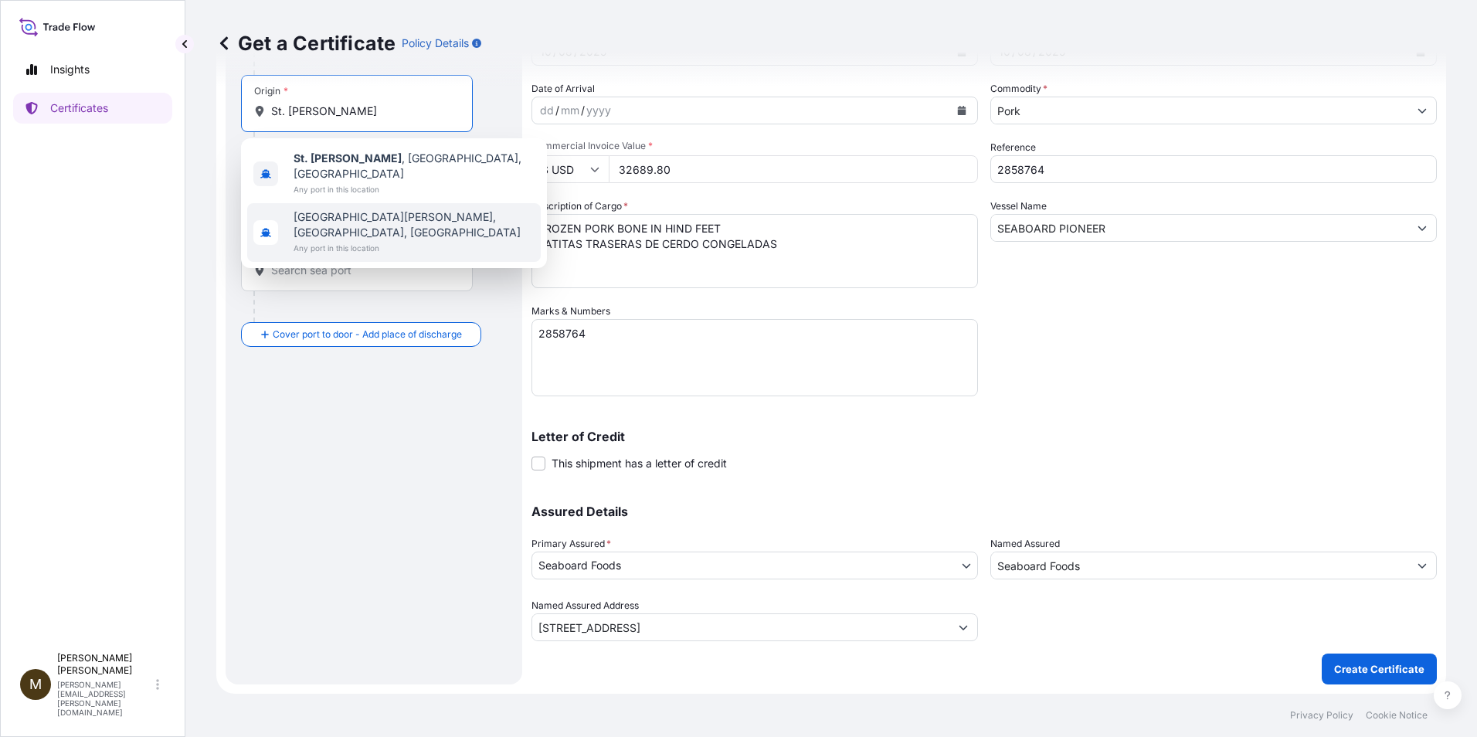
click at [405, 206] on div "[GEOGRAPHIC_DATA][PERSON_NAME], [GEOGRAPHIC_DATA], [GEOGRAPHIC_DATA] Any port i…" at bounding box center [393, 232] width 293 height 59
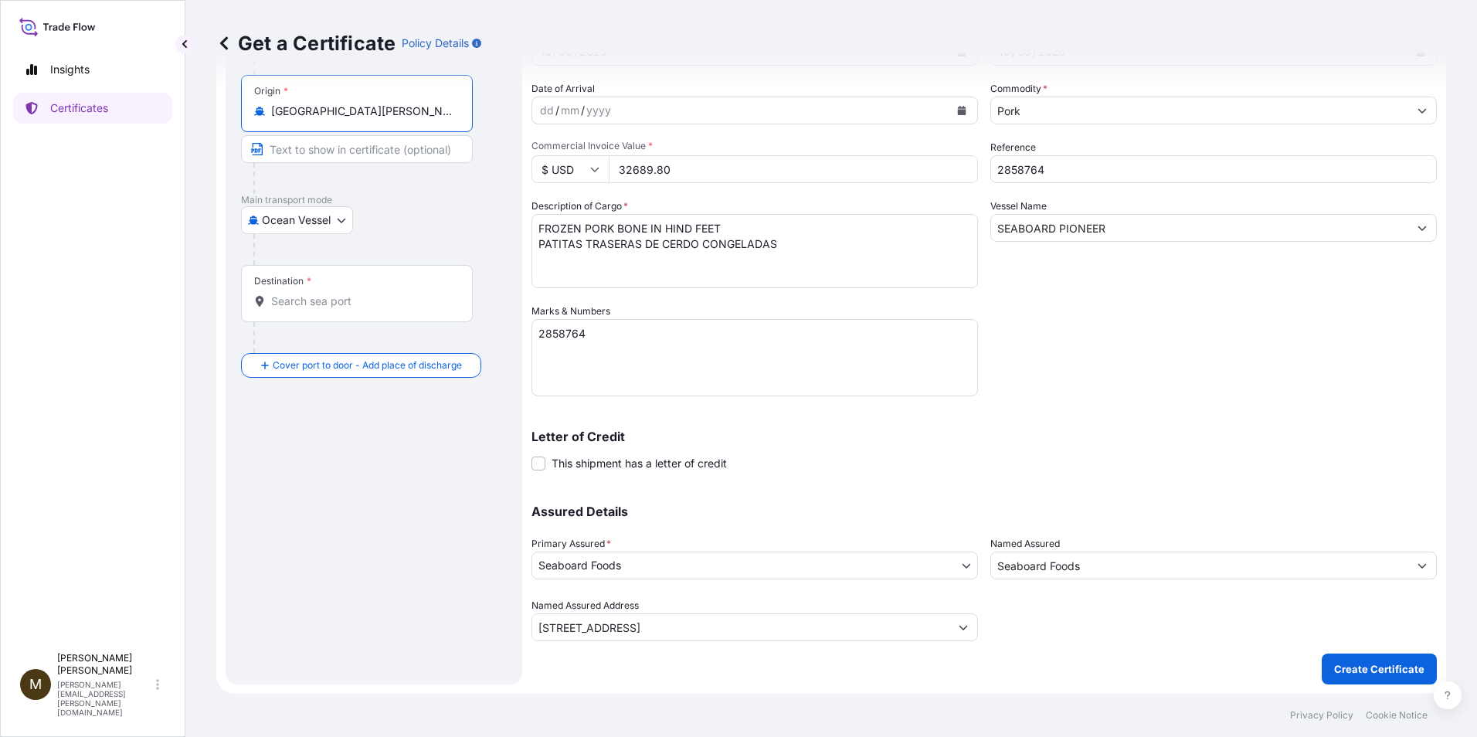
type input "[GEOGRAPHIC_DATA][PERSON_NAME], [GEOGRAPHIC_DATA], [GEOGRAPHIC_DATA]"
click at [310, 308] on input "Destination *" at bounding box center [362, 300] width 182 height 15
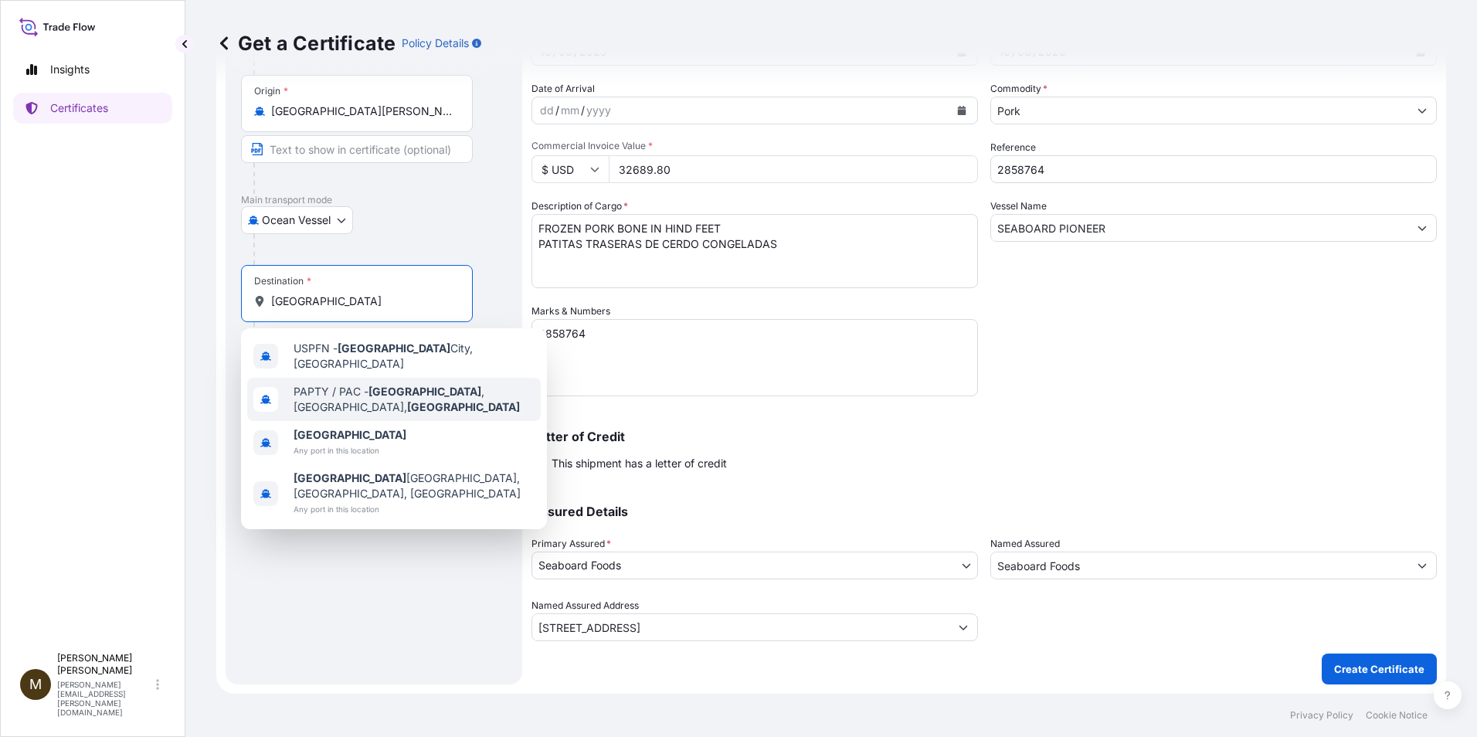
click at [350, 392] on span "PAPTY / PAC - [GEOGRAPHIC_DATA] , [GEOGRAPHIC_DATA], [GEOGRAPHIC_DATA]" at bounding box center [413, 399] width 241 height 31
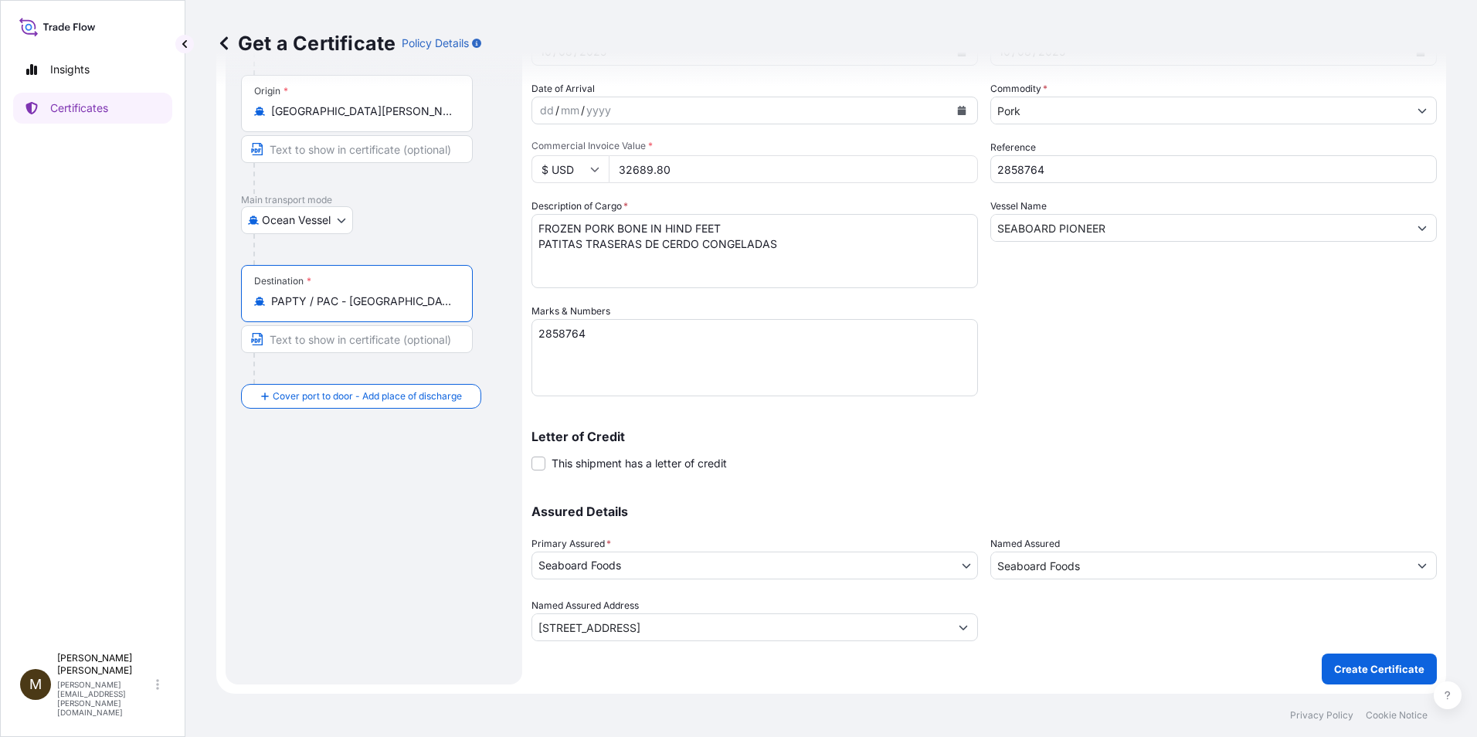
scroll to position [0, 42]
drag, startPoint x: 272, startPoint y: 301, endPoint x: 479, endPoint y: 291, distance: 207.2
click at [479, 291] on div "Destination * PAPTY / PAC - [GEOGRAPHIC_DATA], [GEOGRAPHIC_DATA], [GEOGRAPHIC_D…" at bounding box center [374, 324] width 266 height 119
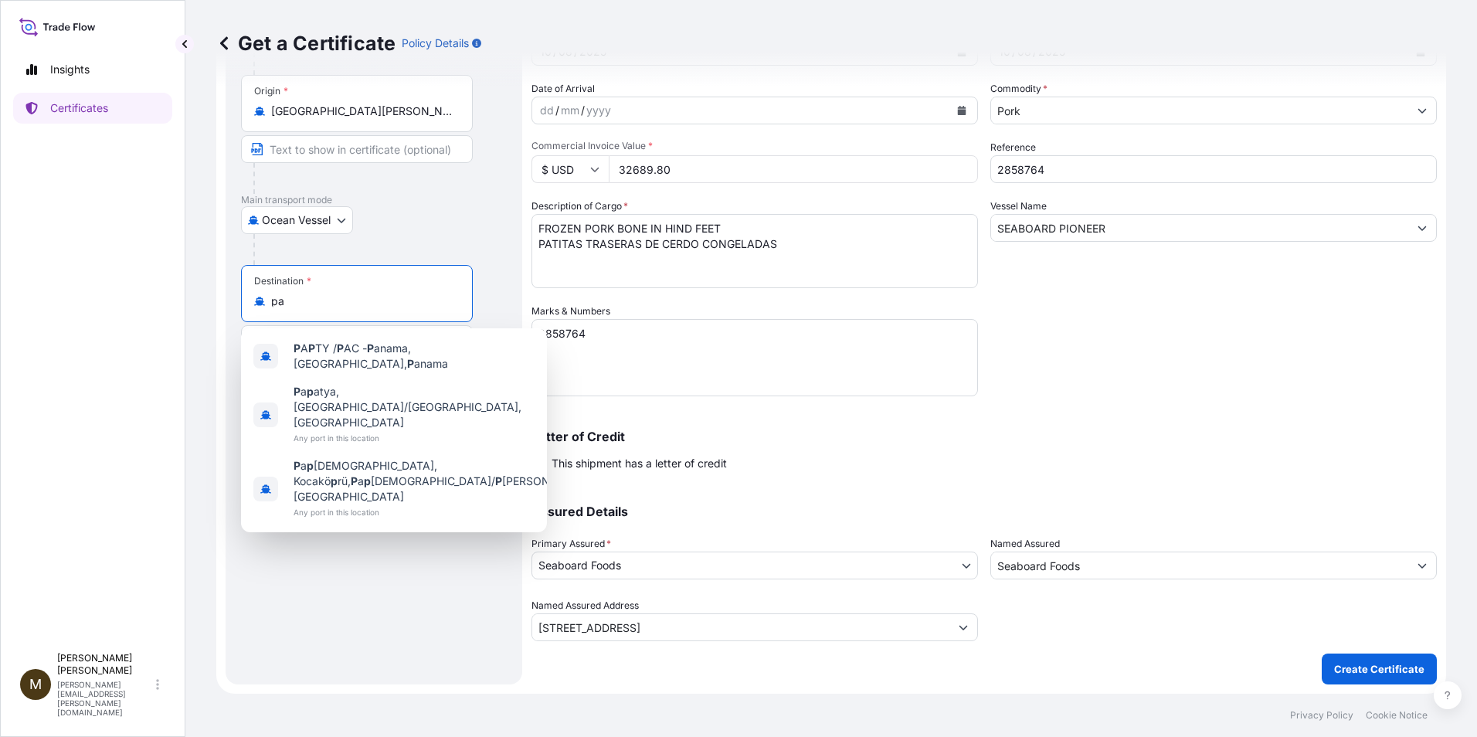
scroll to position [0, 0]
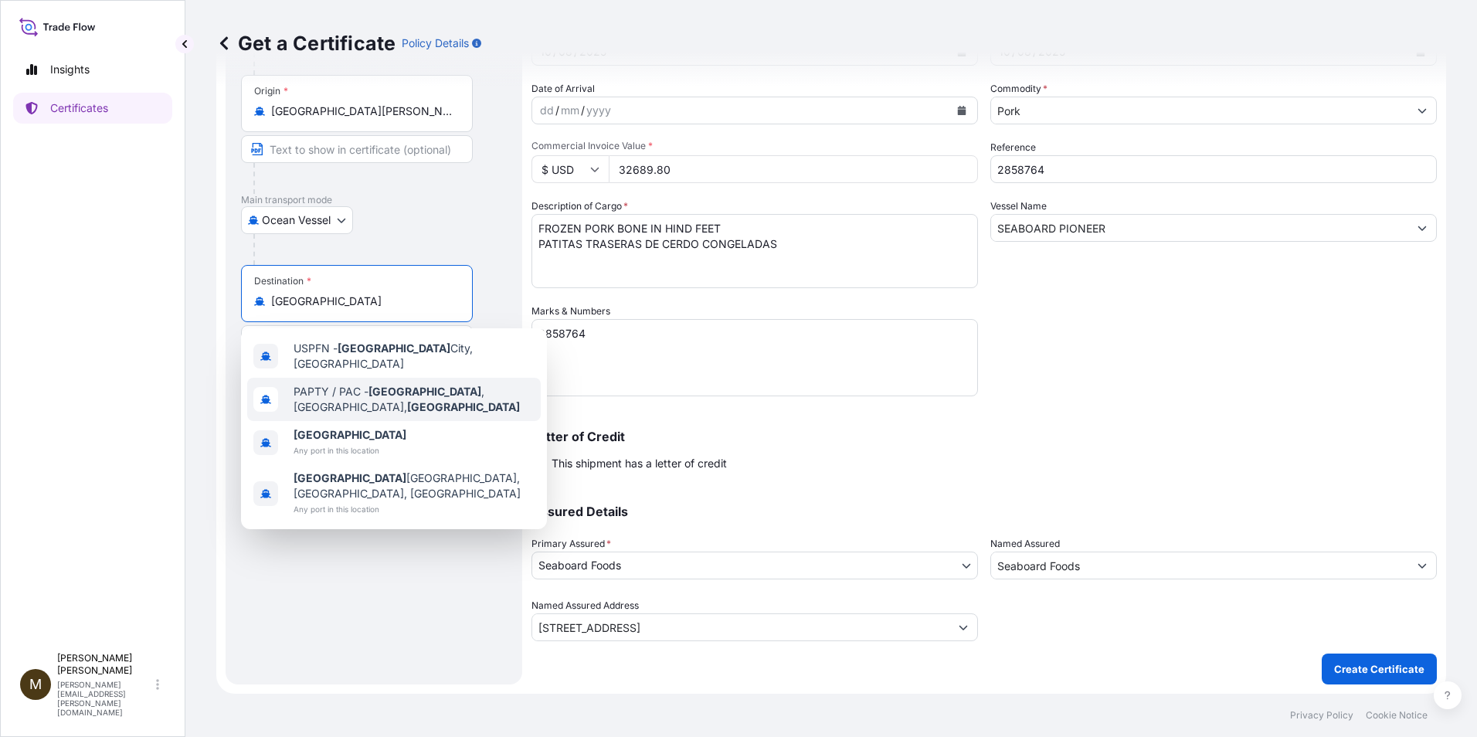
click at [412, 388] on b "[GEOGRAPHIC_DATA]" at bounding box center [424, 391] width 113 height 13
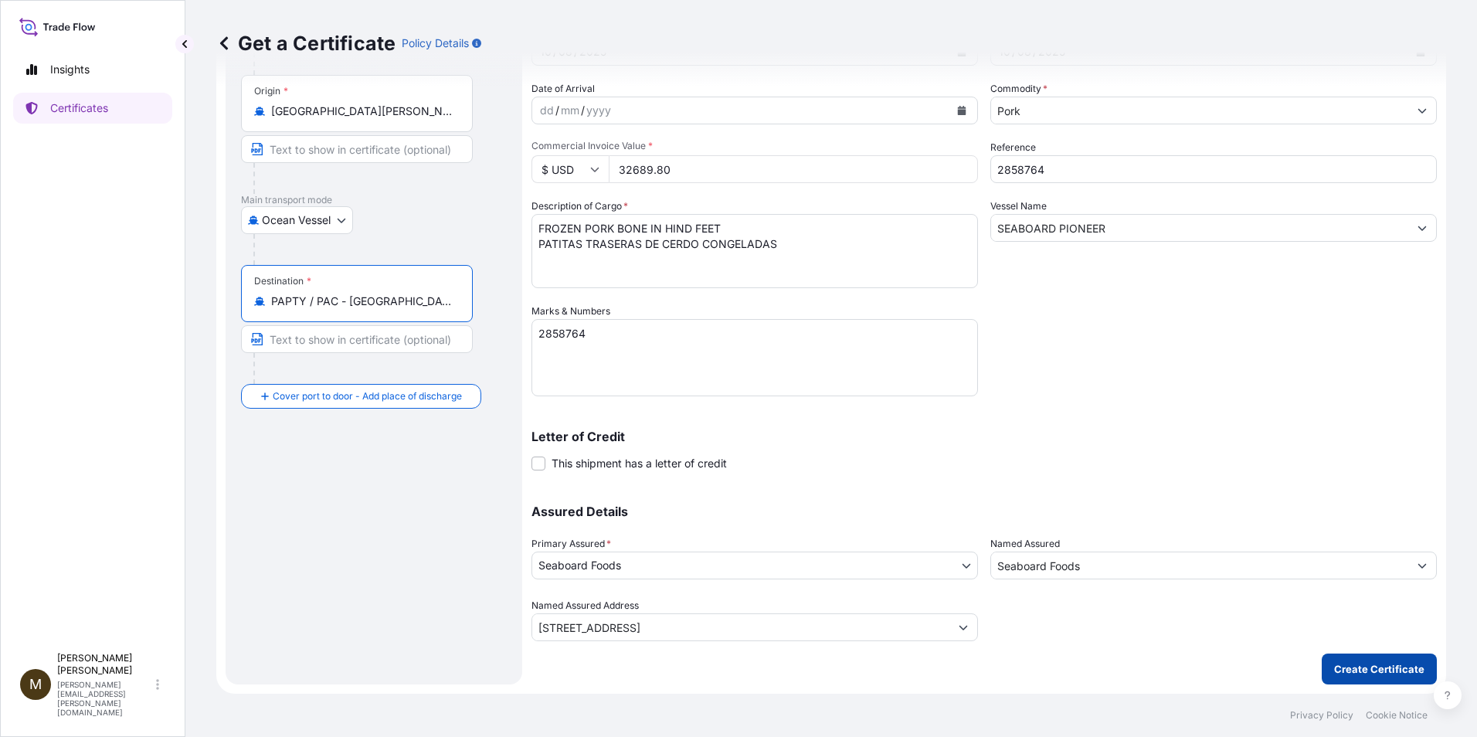
type input "PAPTY / PAC - [GEOGRAPHIC_DATA], [GEOGRAPHIC_DATA], [GEOGRAPHIC_DATA]"
click at [1355, 673] on p "Create Certificate" at bounding box center [1379, 668] width 90 height 15
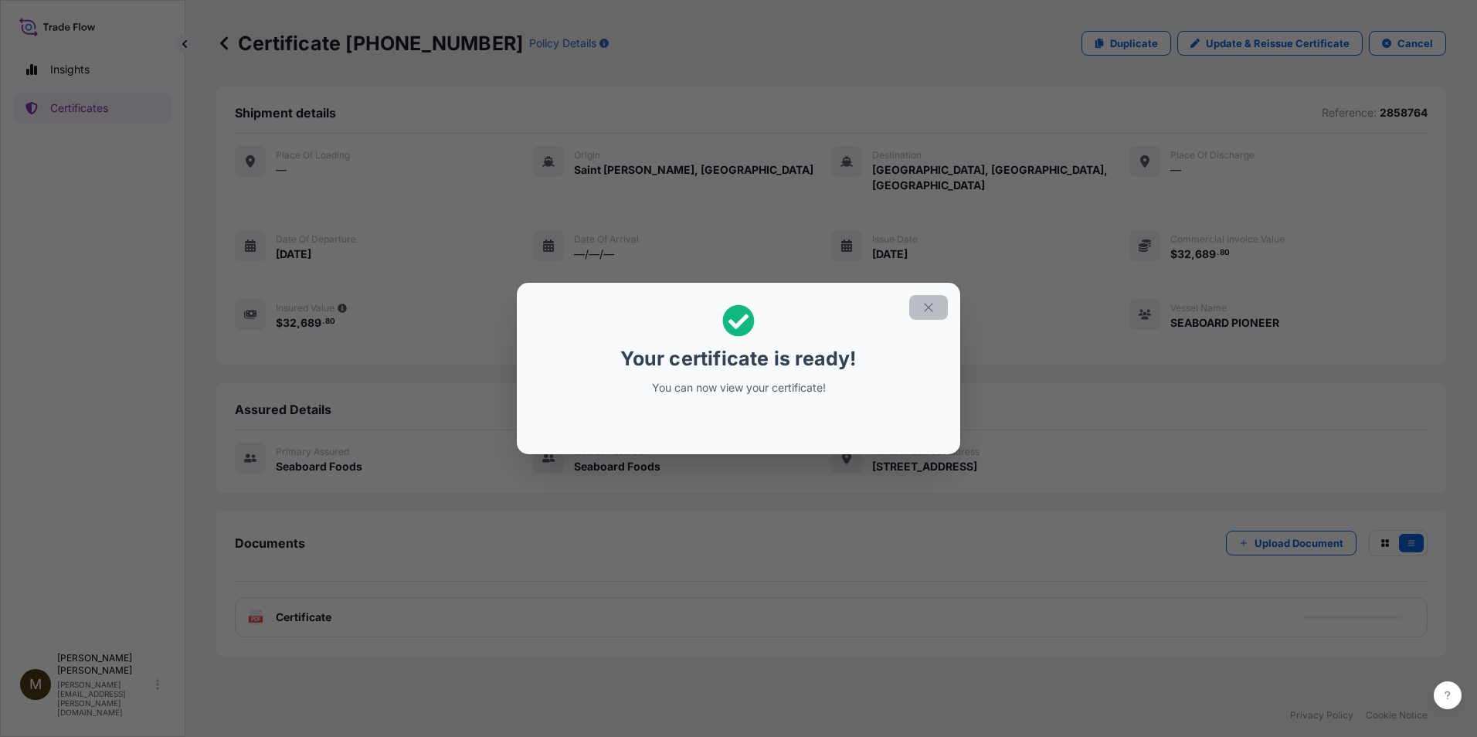
click at [927, 309] on icon "button" at bounding box center [928, 307] width 14 height 14
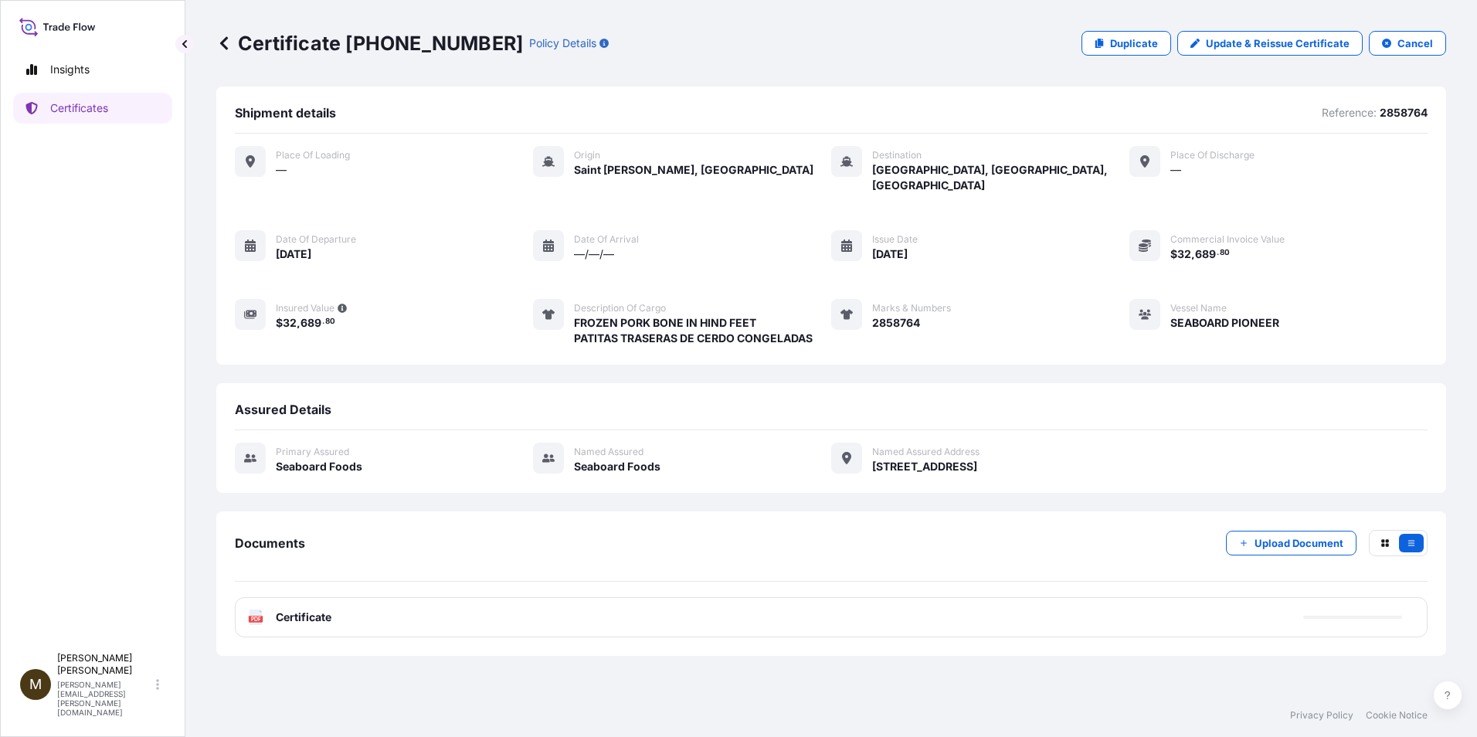
click at [258, 616] on text "PDF" at bounding box center [256, 618] width 10 height 5
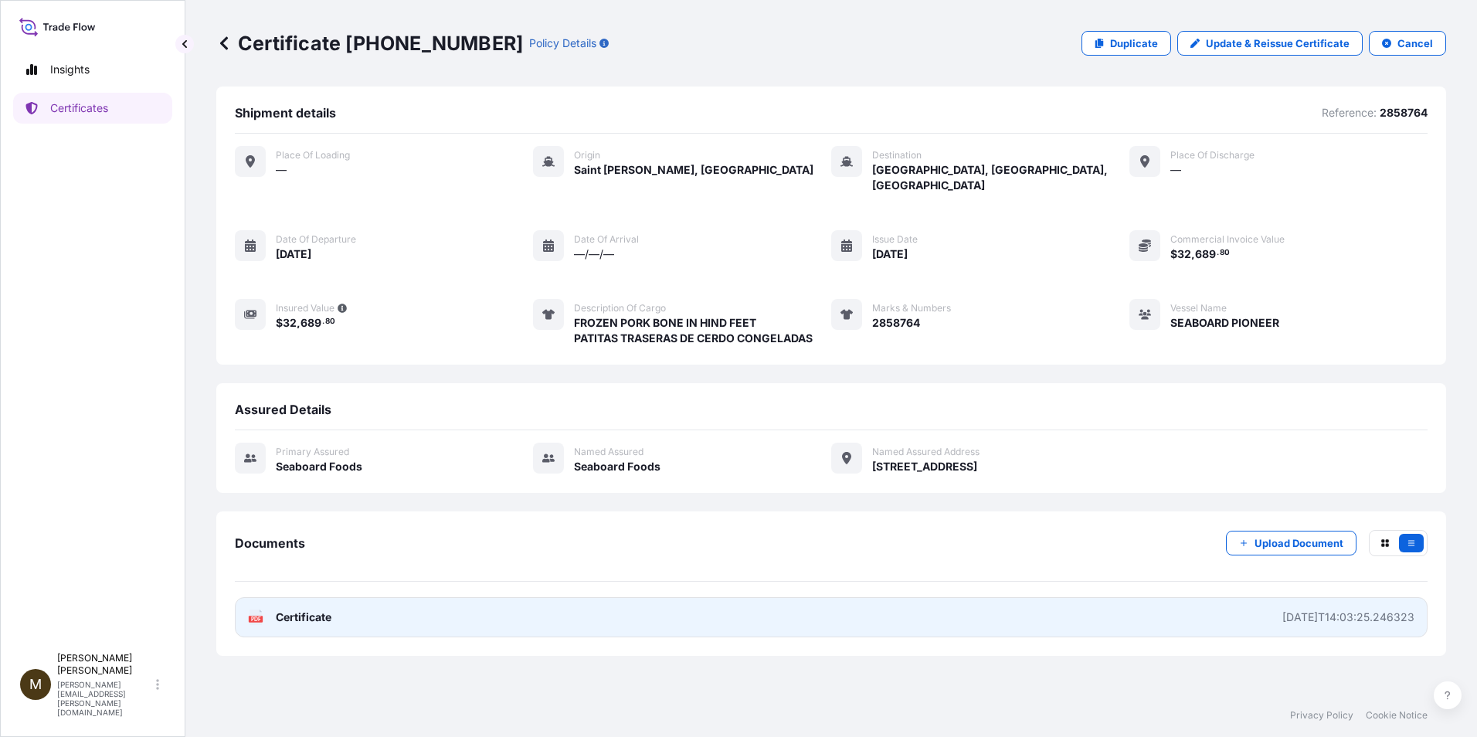
click at [254, 609] on icon at bounding box center [255, 616] width 13 height 15
